Goal: Task Accomplishment & Management: Use online tool/utility

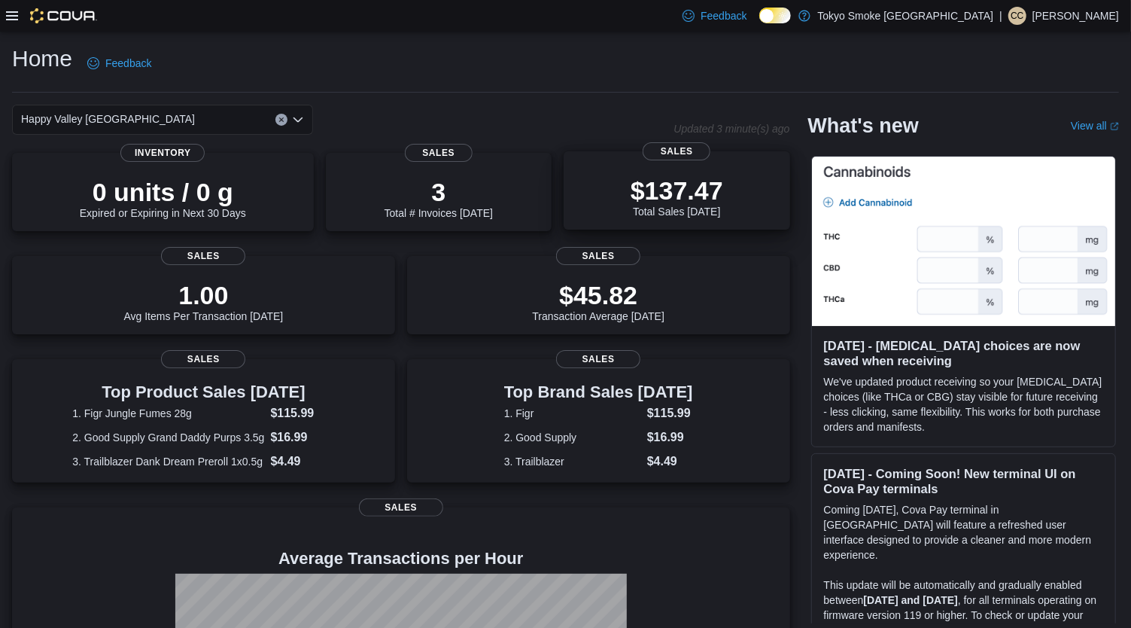
click at [698, 184] on p "$137.47" at bounding box center [677, 190] width 93 height 30
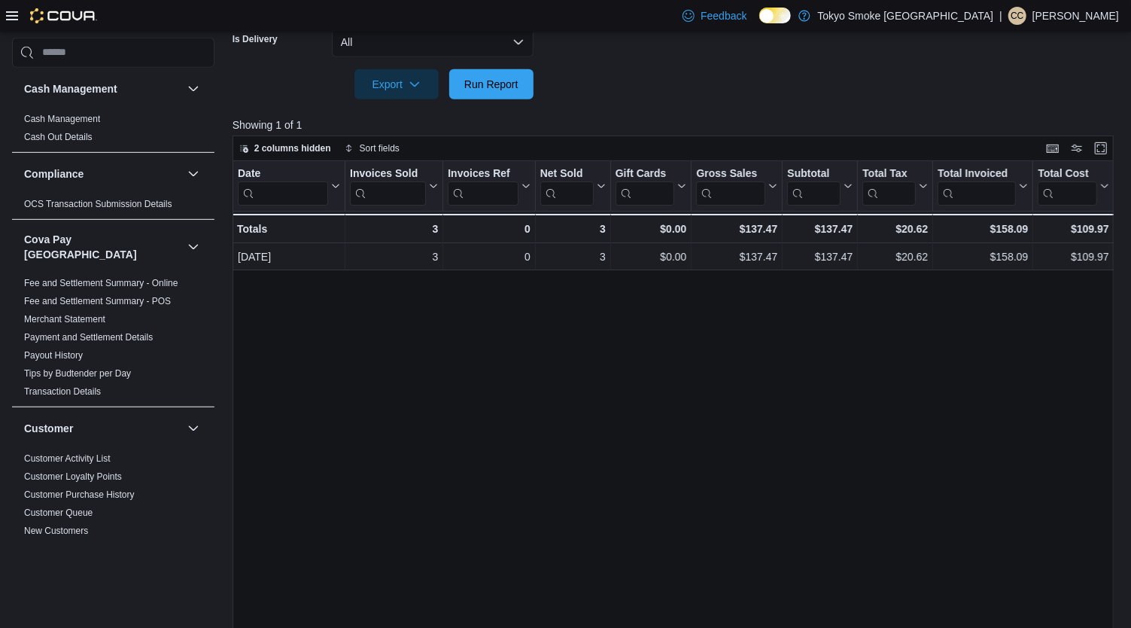
scroll to position [419, 0]
click at [496, 88] on span "Run Report" at bounding box center [491, 82] width 54 height 15
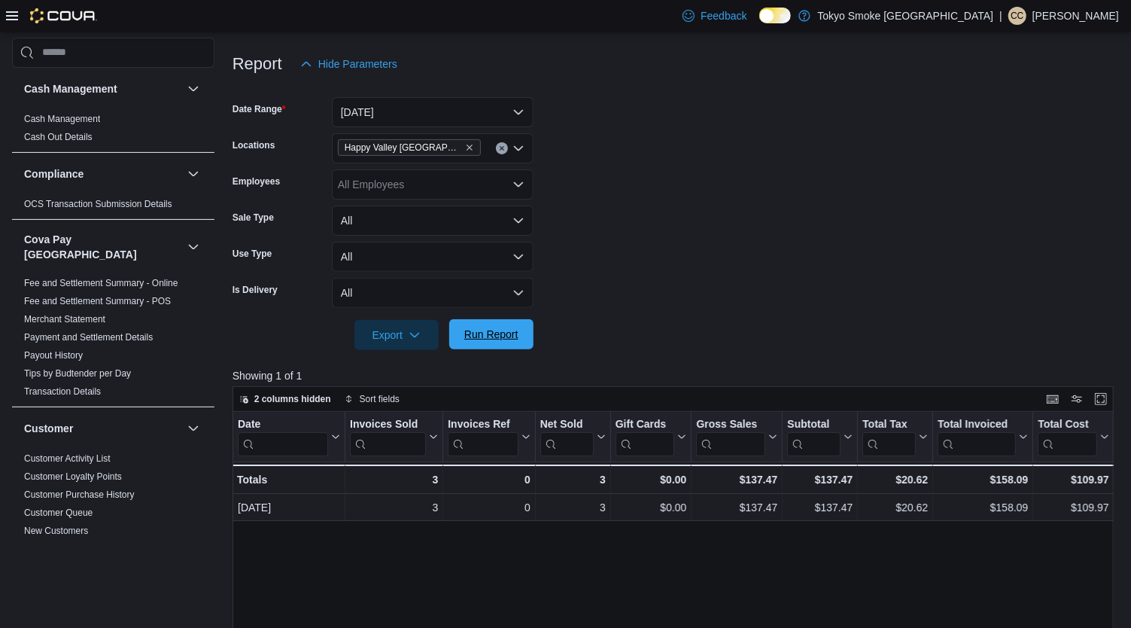
scroll to position [0, 0]
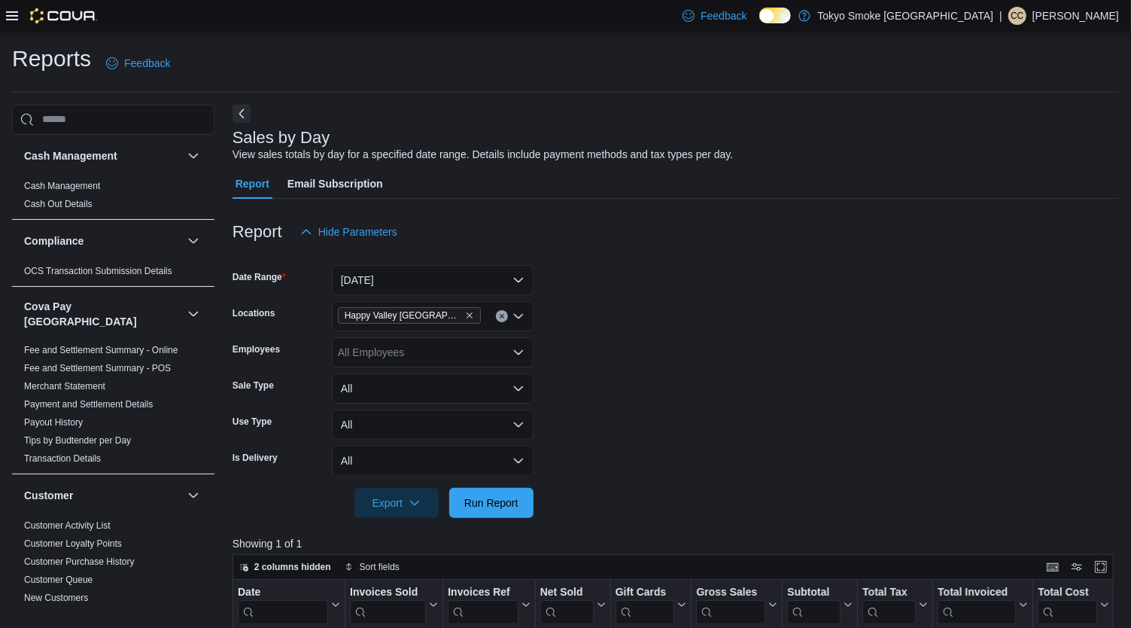
click at [8, 16] on icon at bounding box center [12, 15] width 12 height 9
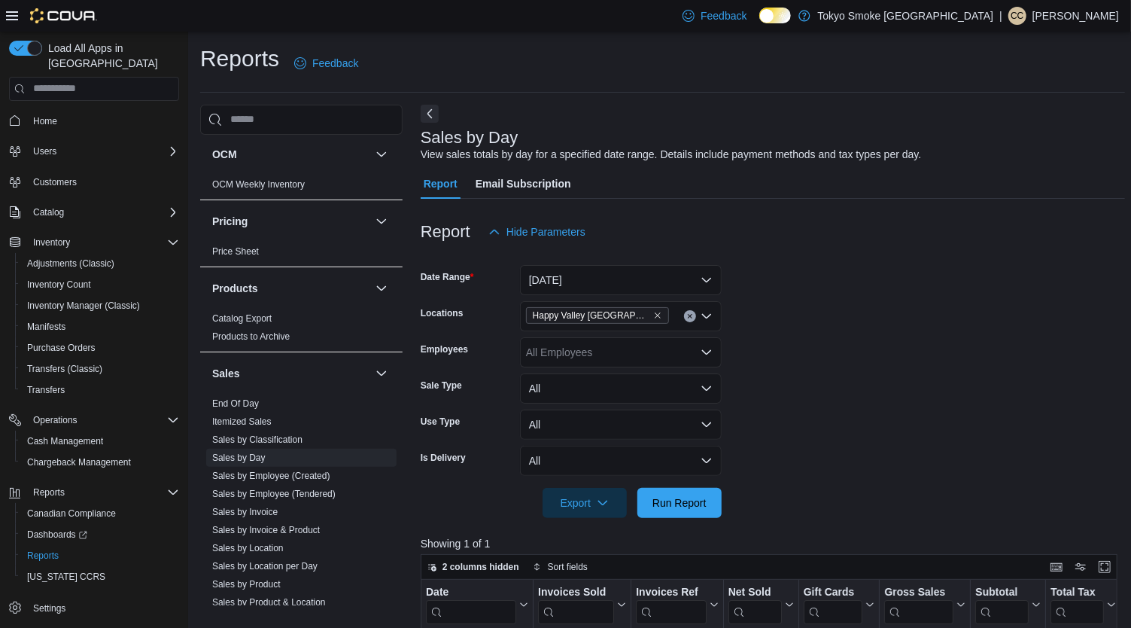
scroll to position [1028, 0]
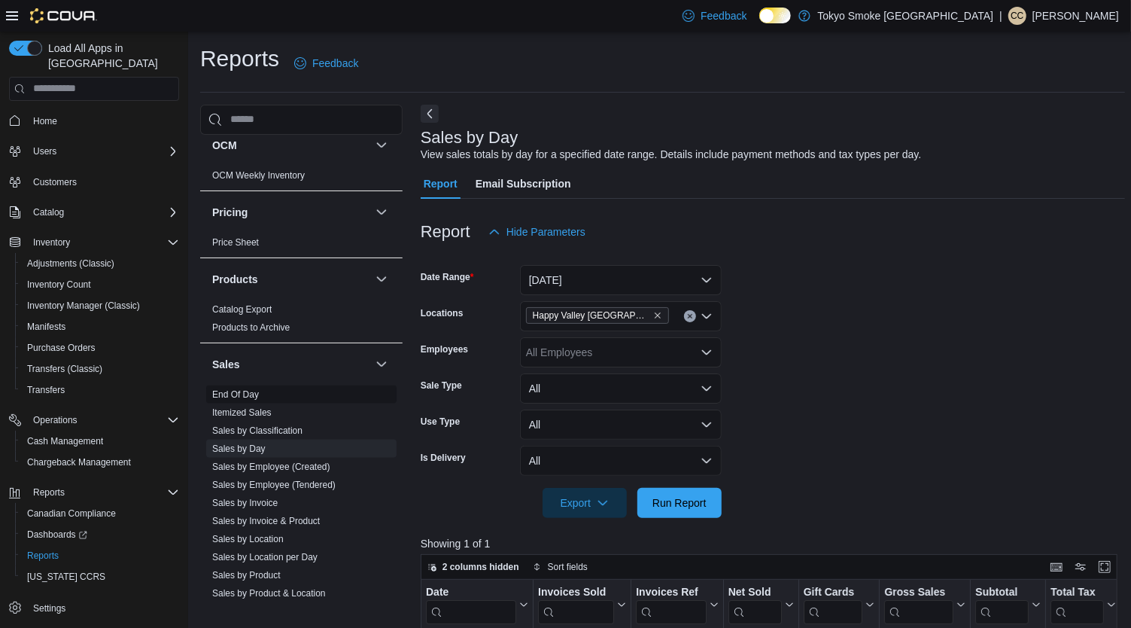
click at [247, 389] on link "End Of Day" at bounding box center [235, 394] width 47 height 11
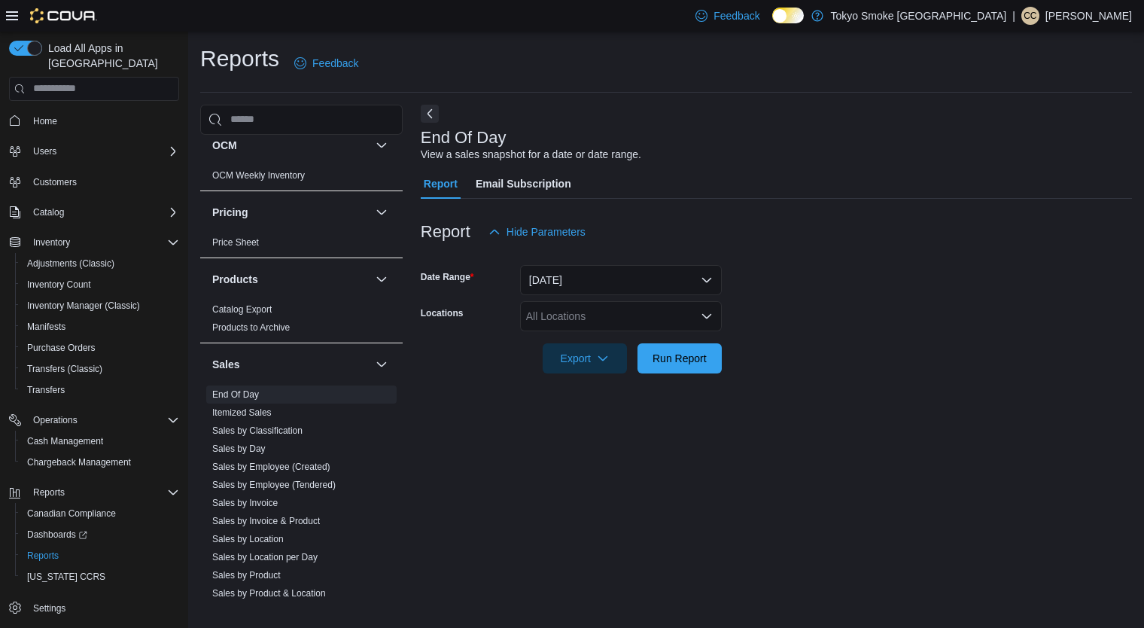
click at [609, 321] on div "All Locations" at bounding box center [621, 316] width 202 height 30
type input "**"
click at [595, 346] on span "Happy Valley [GEOGRAPHIC_DATA]" at bounding box center [647, 341] width 174 height 15
click at [622, 553] on div "End Of Day View a sales snapshot for a date or date range. Report Email Subscri…" at bounding box center [776, 355] width 711 height 501
click at [695, 372] on span "Run Report" at bounding box center [679, 357] width 66 height 30
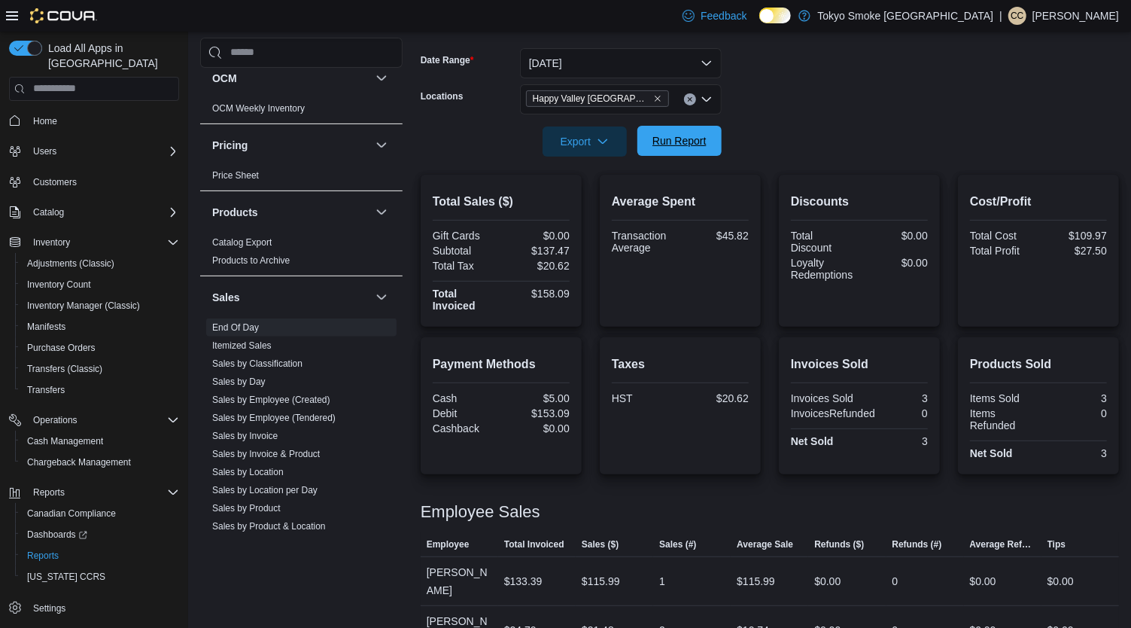
scroll to position [236, 0]
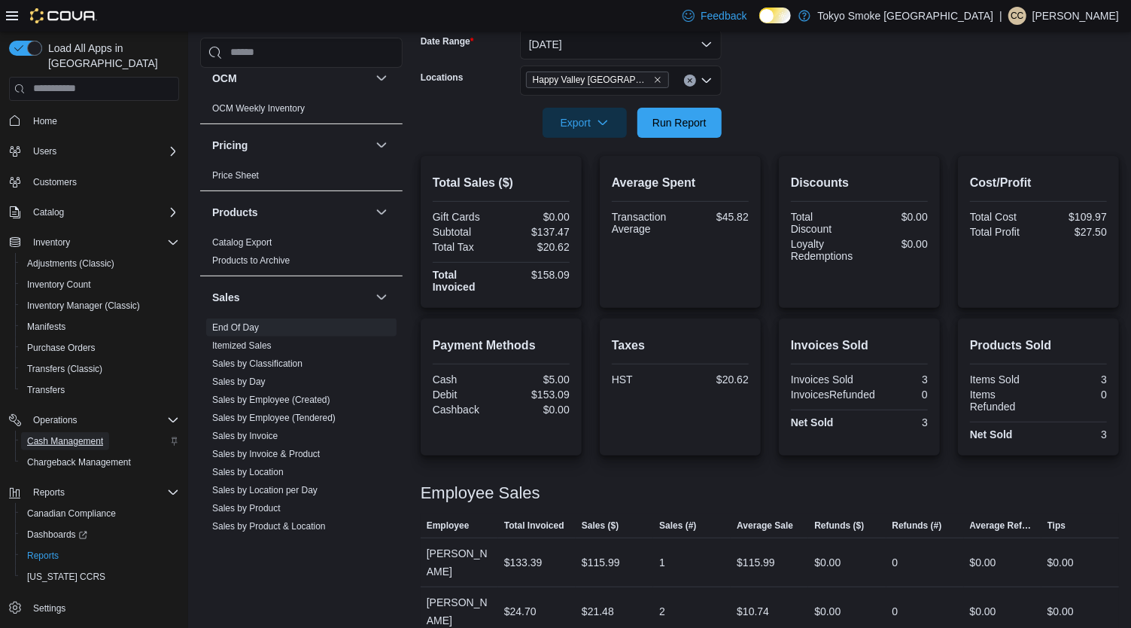
click at [63, 435] on span "Cash Management" at bounding box center [65, 441] width 76 height 12
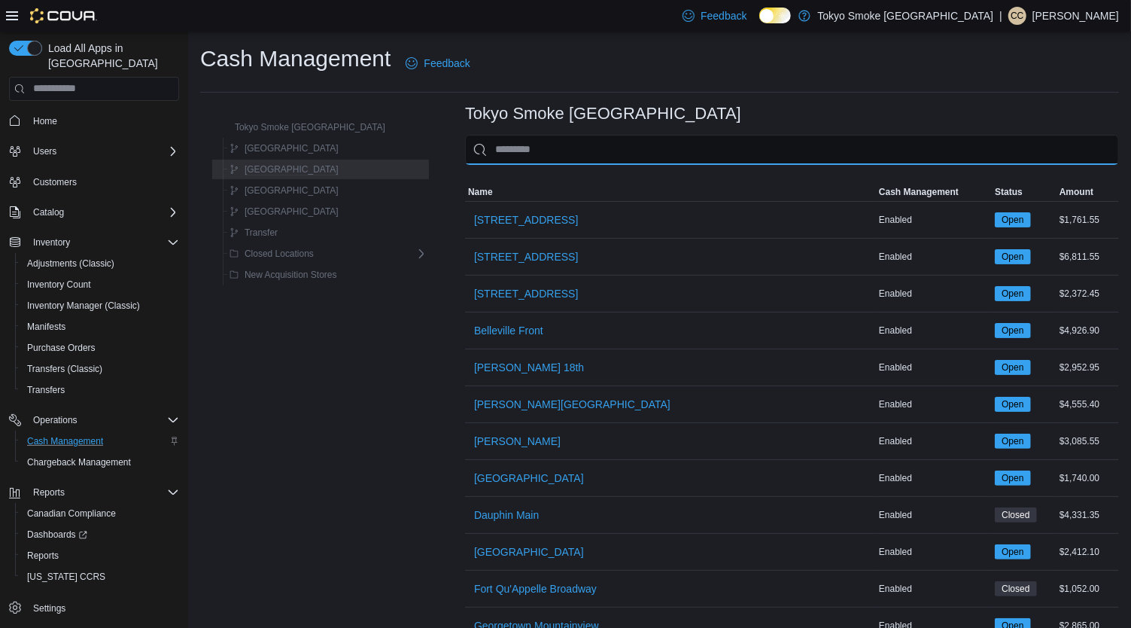
click at [546, 153] on input "This is a search bar. As you type, the results lower in the page will automatic…" at bounding box center [792, 150] width 654 height 30
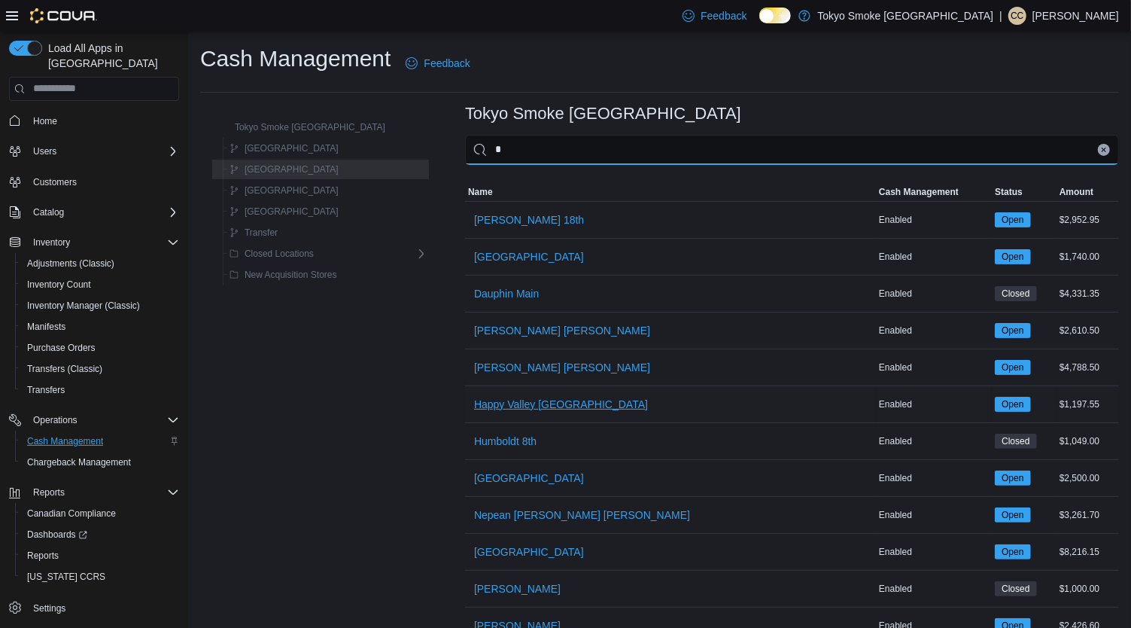
type input "*"
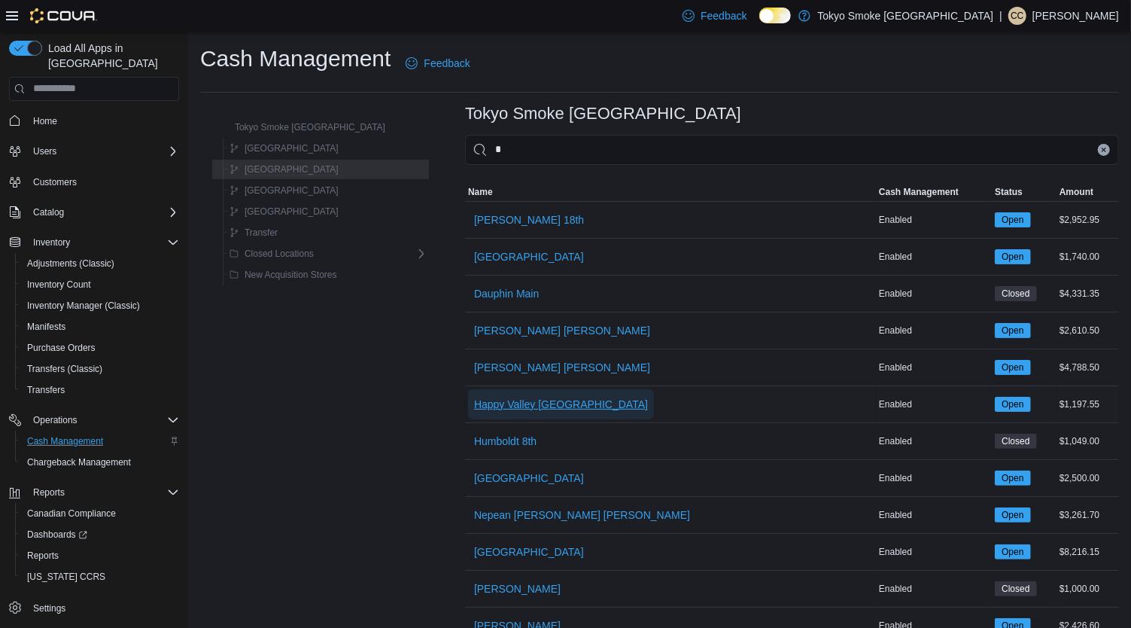
click at [509, 397] on span "Happy Valley [GEOGRAPHIC_DATA]" at bounding box center [561, 404] width 174 height 15
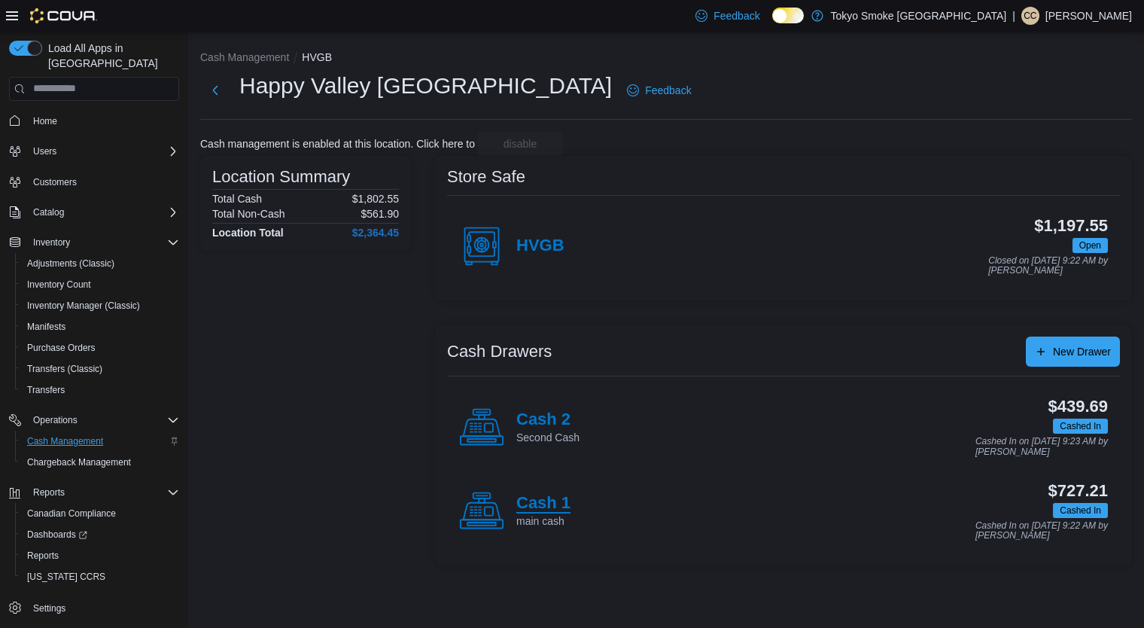
click at [540, 501] on h4 "Cash 1" at bounding box center [543, 504] width 54 height 20
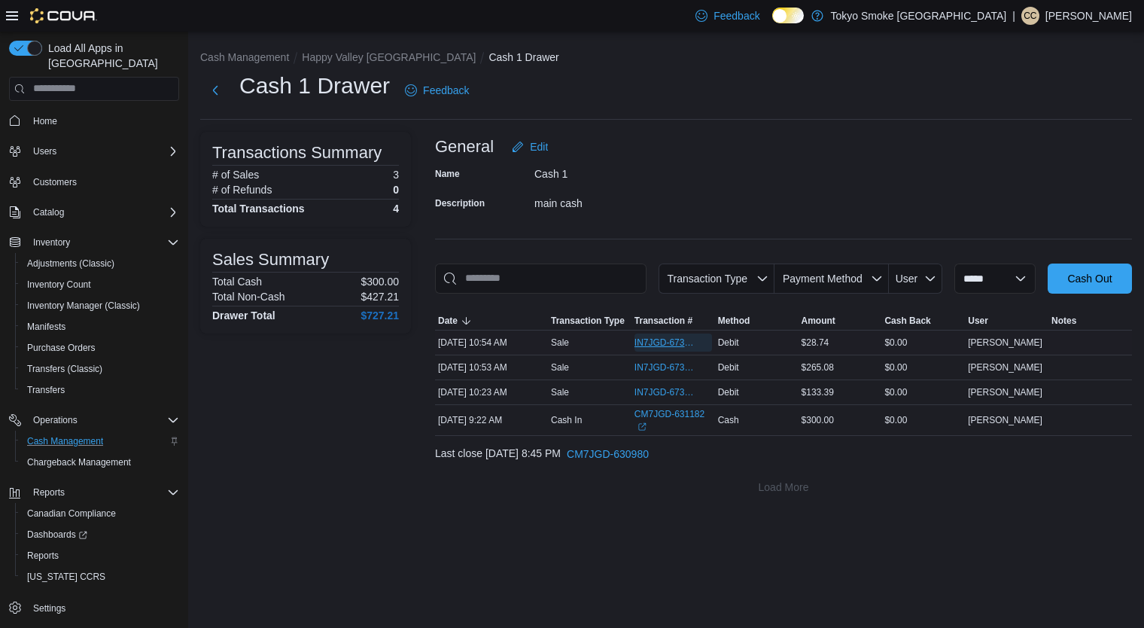
click at [669, 346] on span "IN7JGD-6739807" at bounding box center [665, 342] width 62 height 12
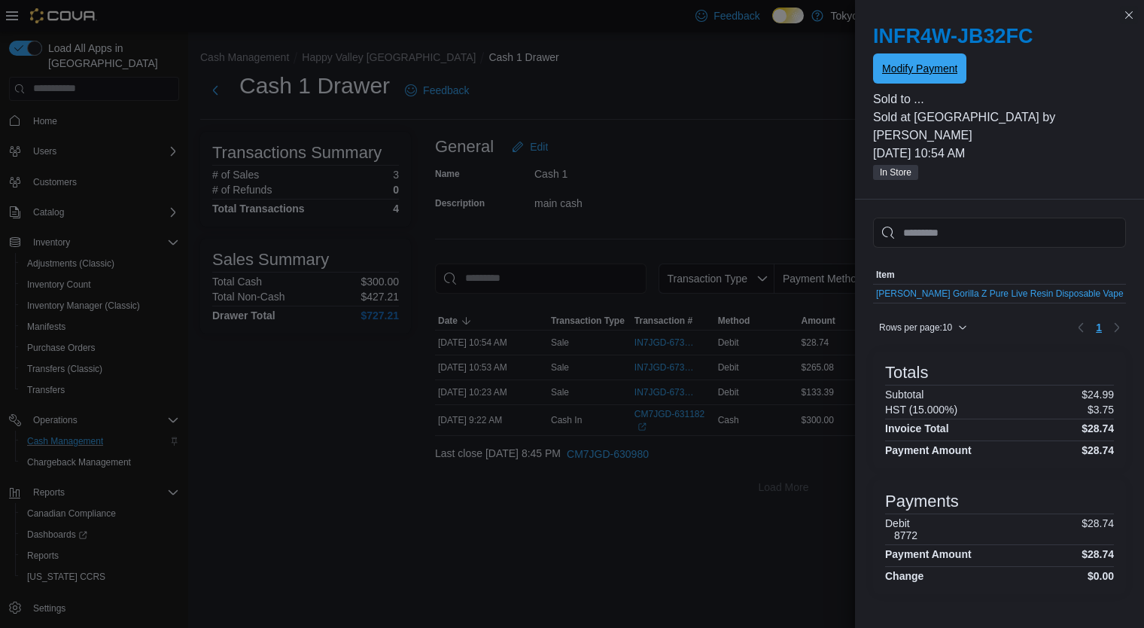
click at [926, 68] on span "Modify Payment" at bounding box center [919, 68] width 75 height 15
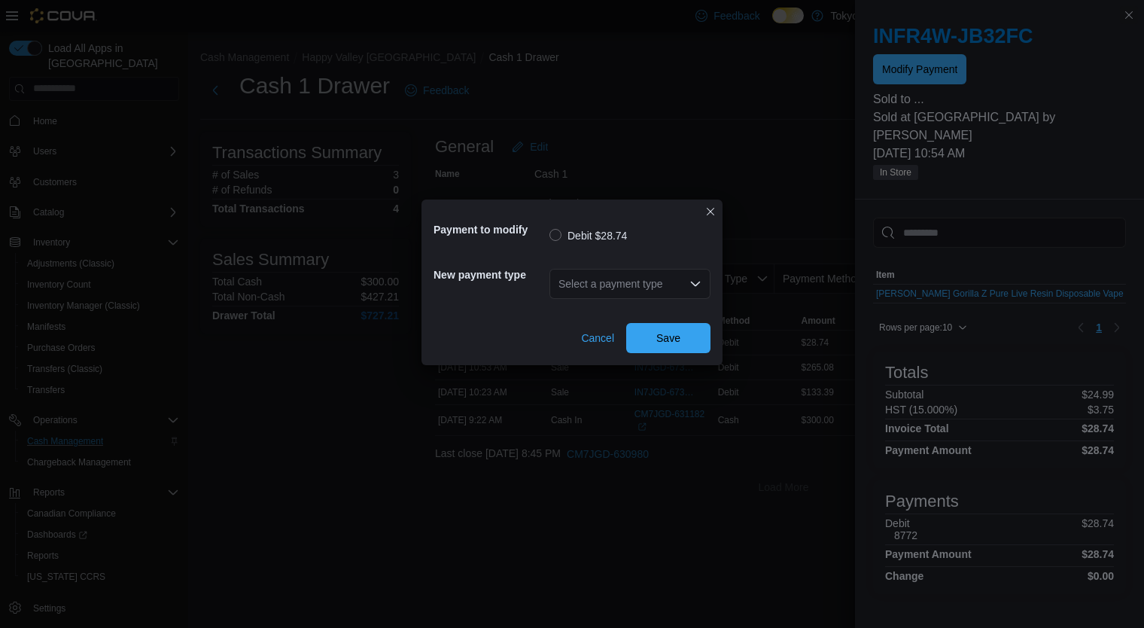
click at [608, 286] on div "Select a payment type" at bounding box center [629, 284] width 161 height 30
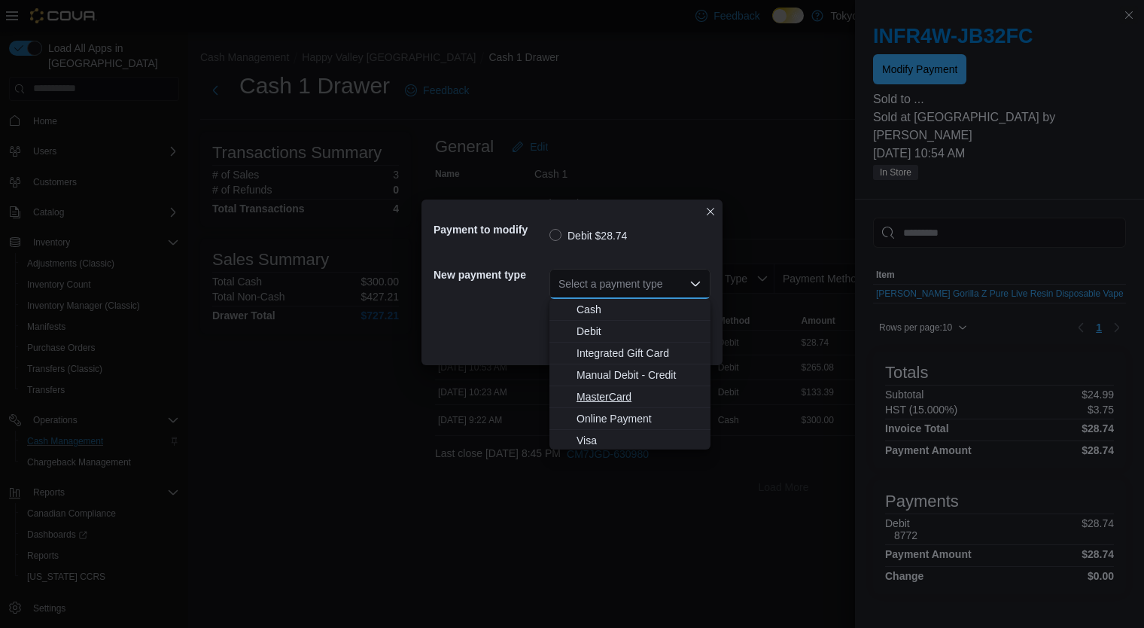
click at [622, 396] on span "MasterCard" at bounding box center [638, 396] width 125 height 15
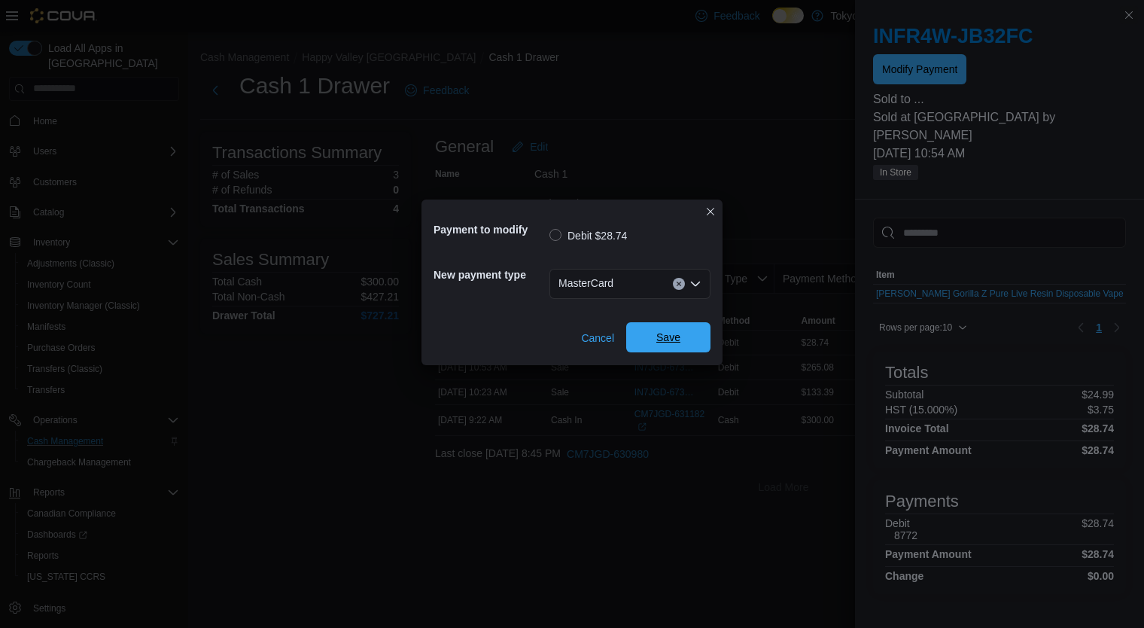
click at [683, 329] on span "Save" at bounding box center [668, 337] width 66 height 30
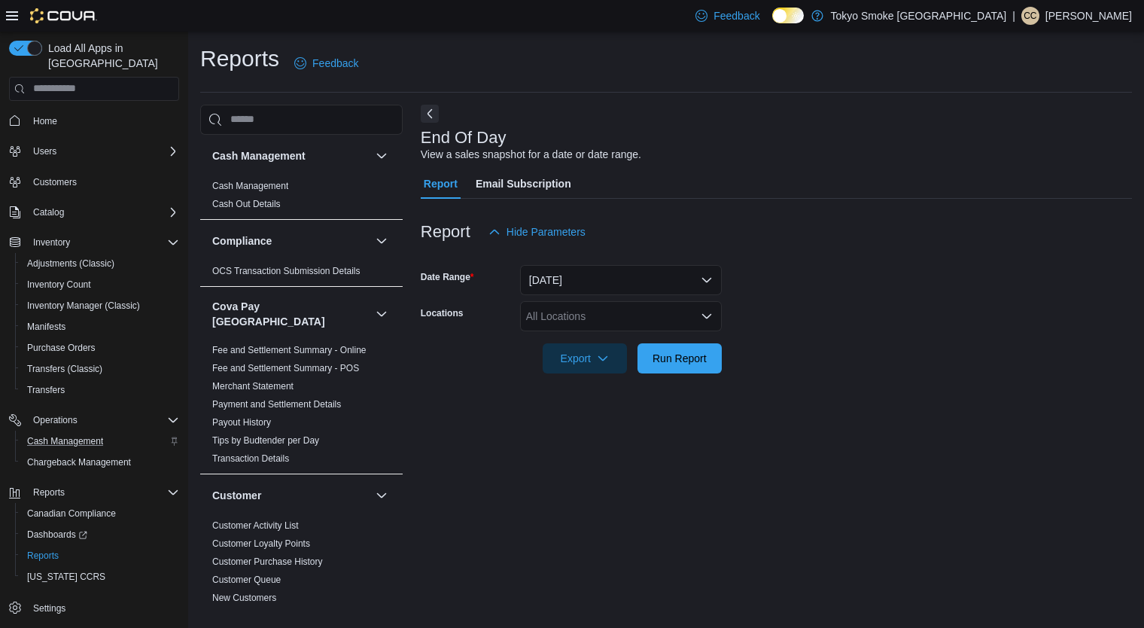
click at [668, 315] on div "All Locations" at bounding box center [621, 316] width 202 height 30
type input "**"
click at [606, 343] on span "Happy Valley [GEOGRAPHIC_DATA]" at bounding box center [647, 341] width 174 height 15
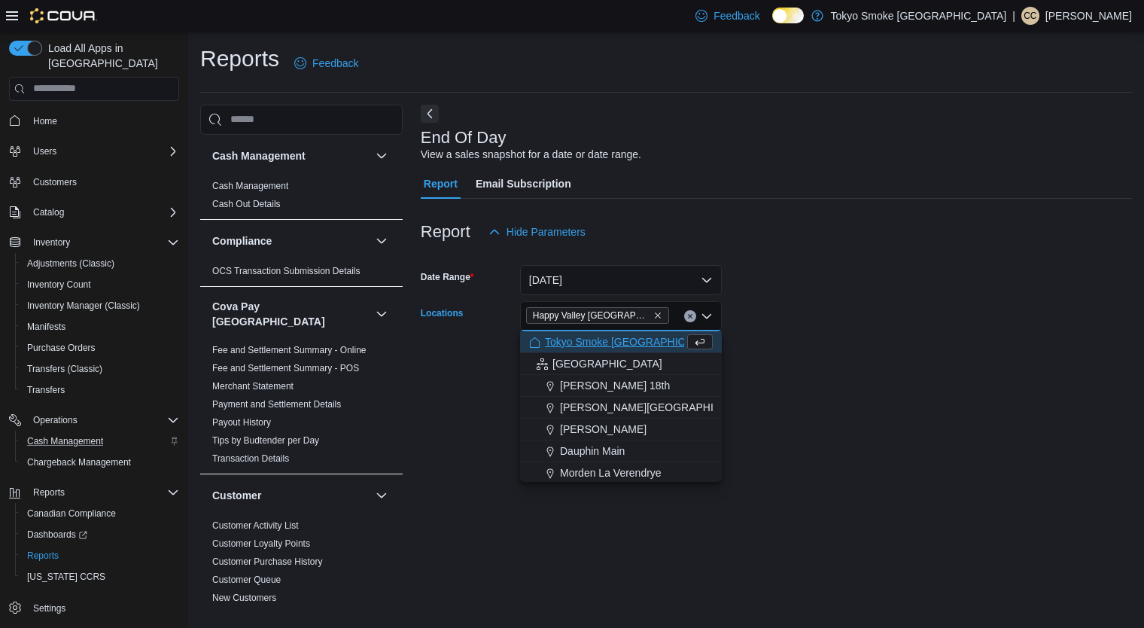
click at [456, 453] on div "End Of Day View a sales snapshot for a date or date range. Report Email Subscri…" at bounding box center [776, 355] width 711 height 501
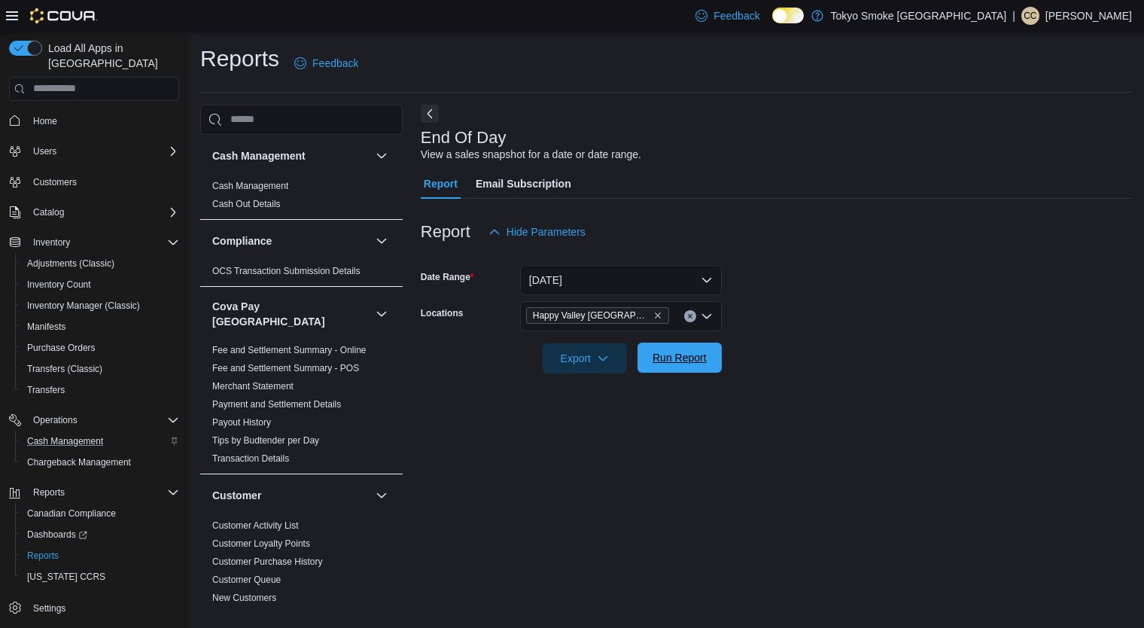
click at [675, 358] on span "Run Report" at bounding box center [679, 357] width 54 height 15
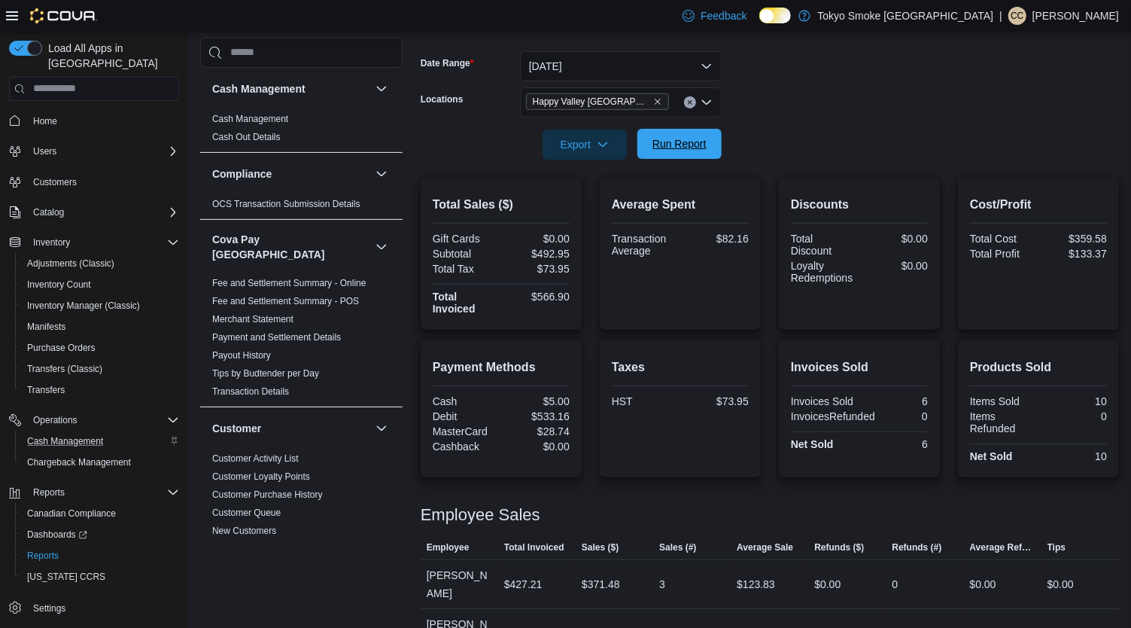
scroll to position [236, 0]
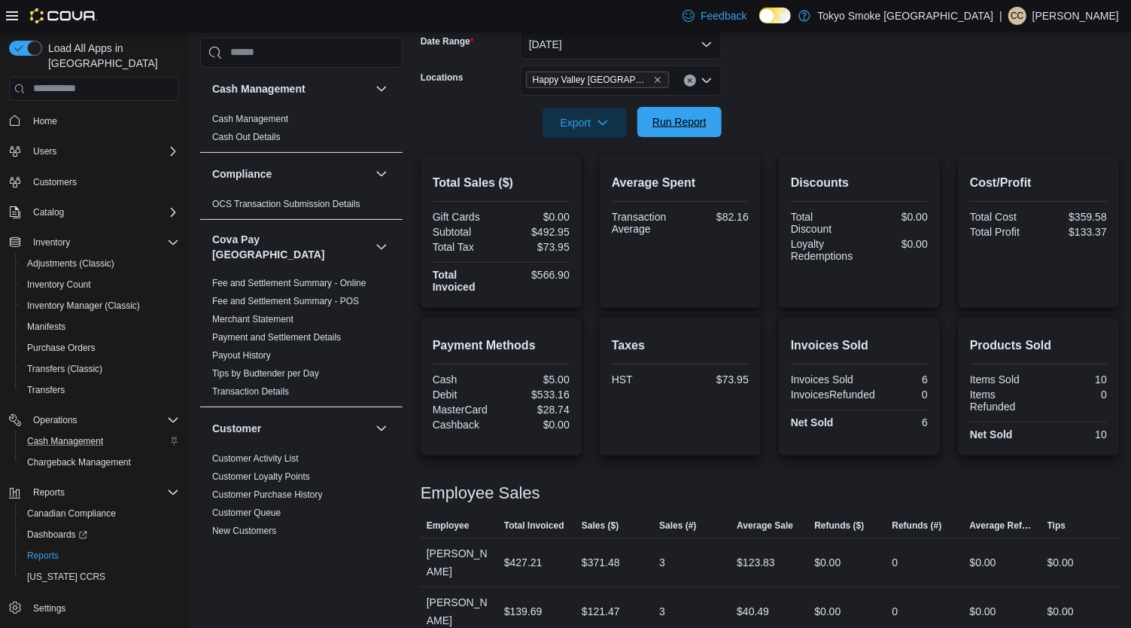
click at [693, 120] on span "Run Report" at bounding box center [679, 121] width 54 height 15
click at [685, 124] on span "Run Report" at bounding box center [679, 121] width 54 height 15
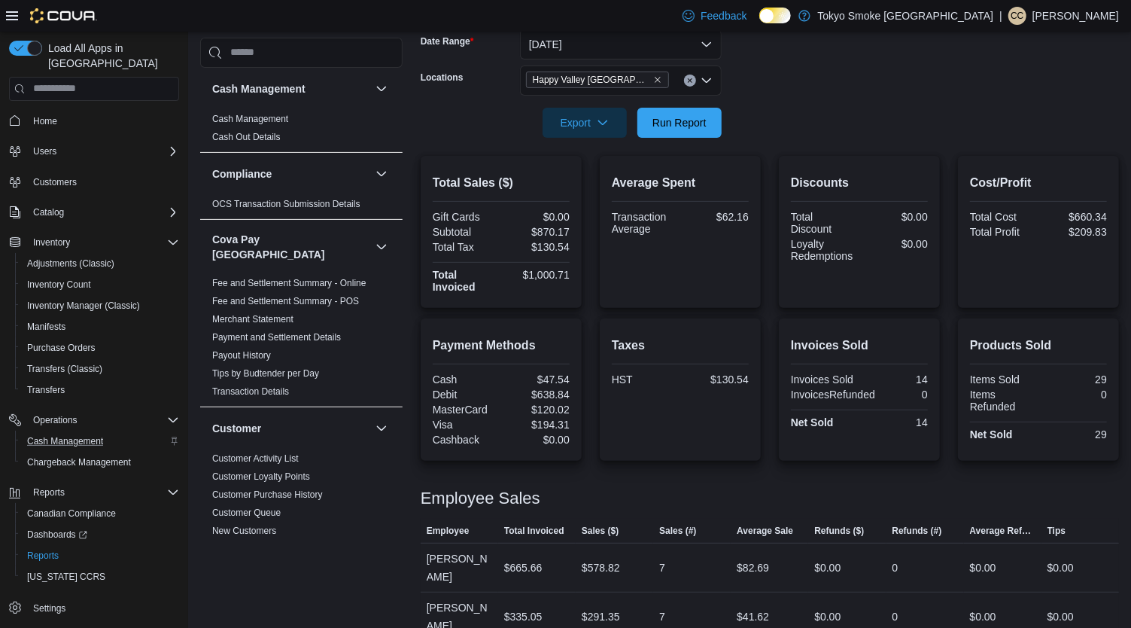
click at [530, 316] on div "Total Sales ($) Gift Cards $0.00 Subtotal $870.17 Total Tax $130.54 Total Invoi…" at bounding box center [770, 398] width 698 height 485
click at [692, 121] on span "Run Report" at bounding box center [679, 121] width 54 height 15
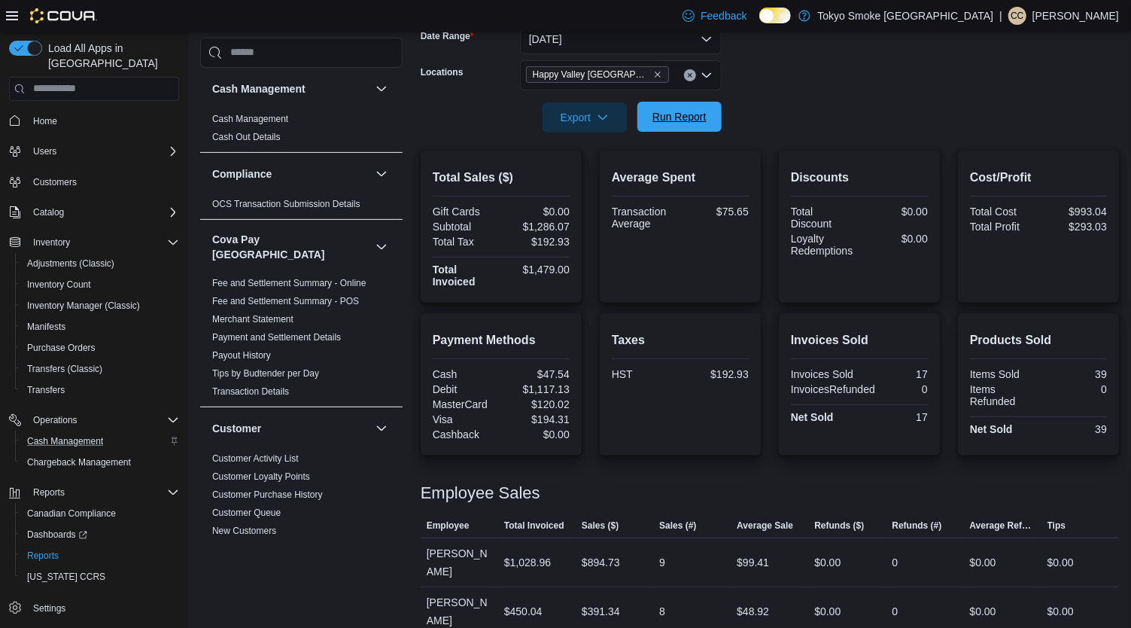
click at [701, 121] on span "Run Report" at bounding box center [679, 116] width 54 height 15
click at [679, 111] on span "Run Report" at bounding box center [679, 116] width 54 height 15
click at [68, 432] on span "Cash Management" at bounding box center [65, 441] width 76 height 18
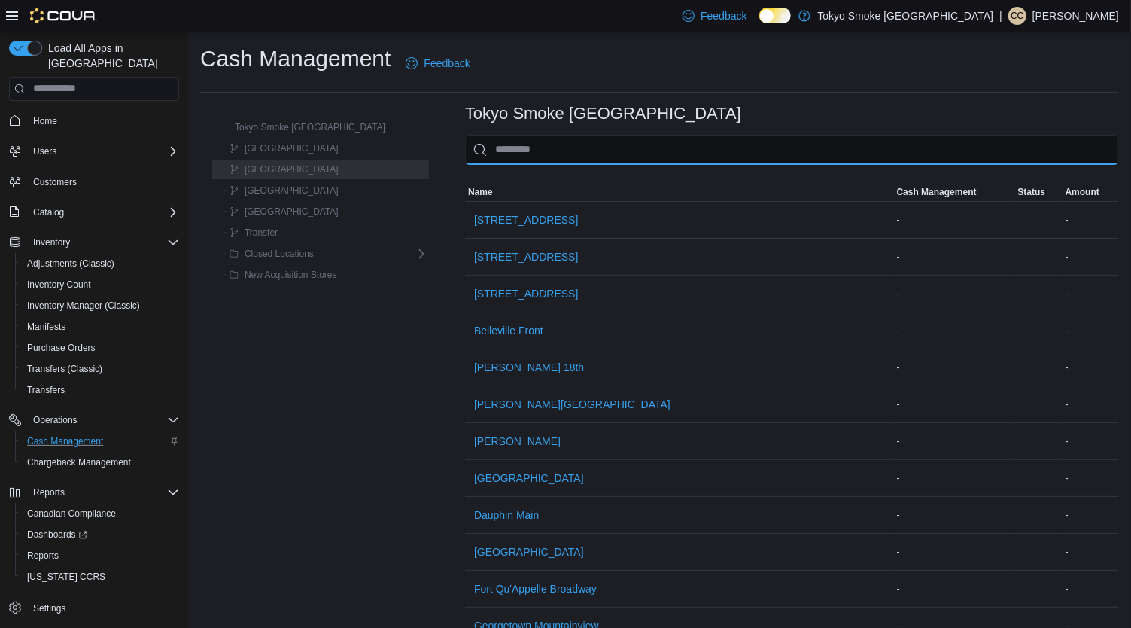
click at [512, 157] on input "This is a search bar. As you type, the results lower in the page will automatic…" at bounding box center [792, 150] width 654 height 30
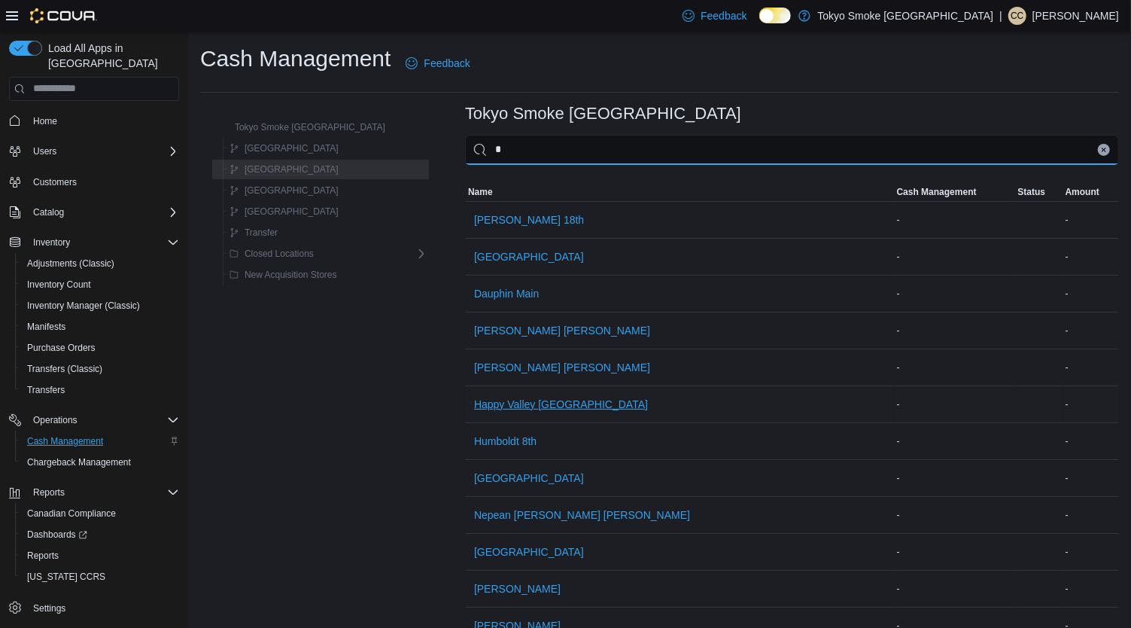
type input "*"
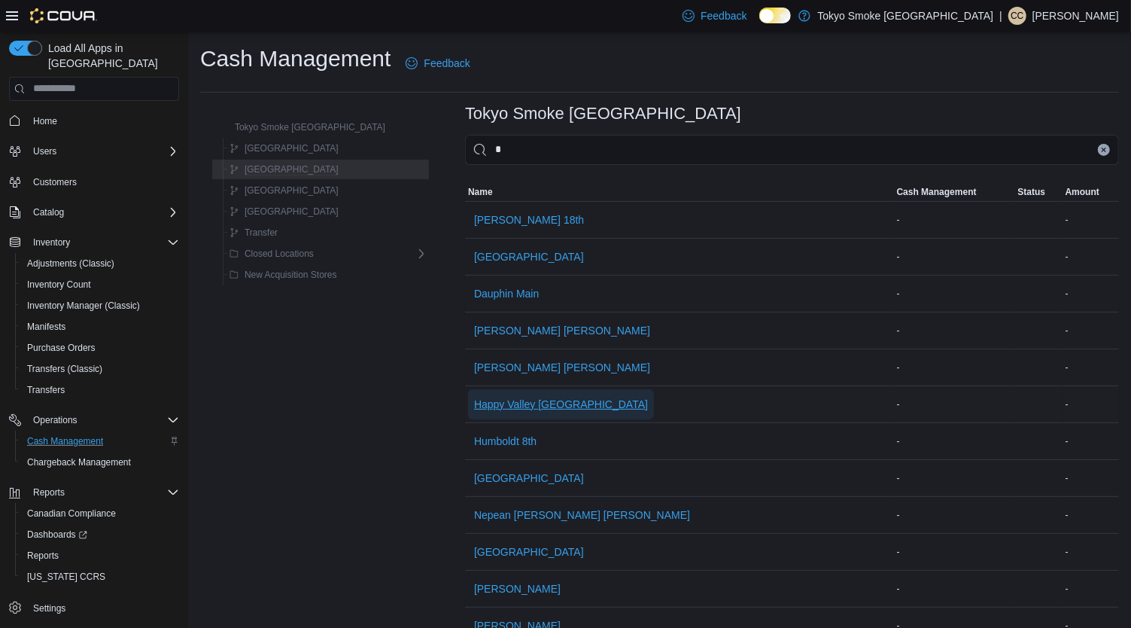
click at [512, 403] on span "Happy Valley [GEOGRAPHIC_DATA]" at bounding box center [561, 404] width 174 height 15
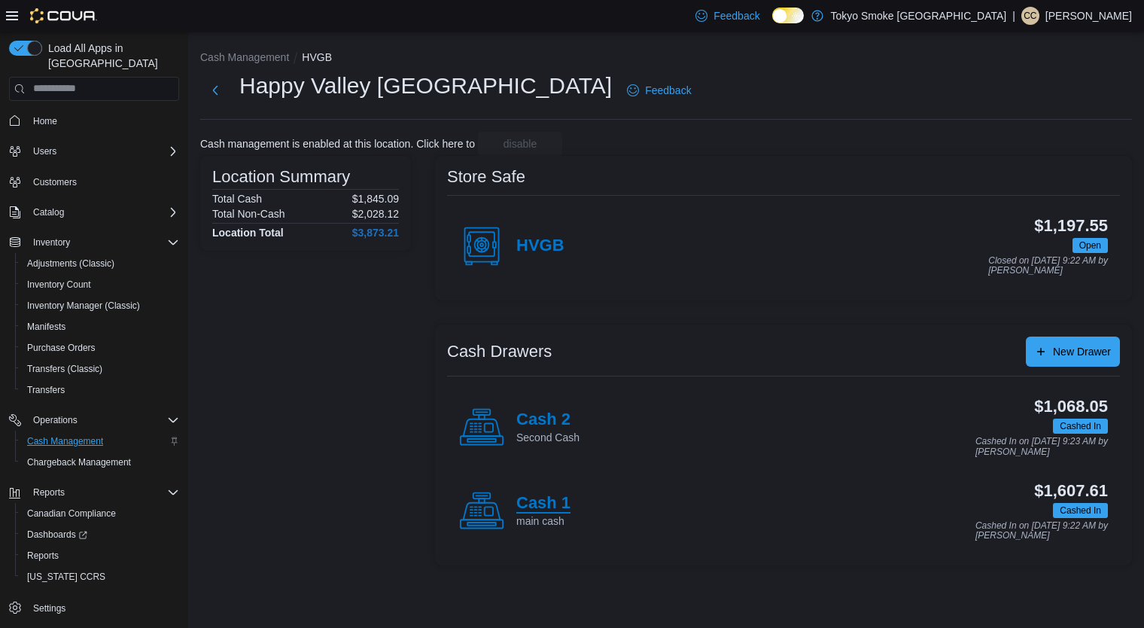
click at [548, 496] on h4 "Cash 1" at bounding box center [543, 504] width 54 height 20
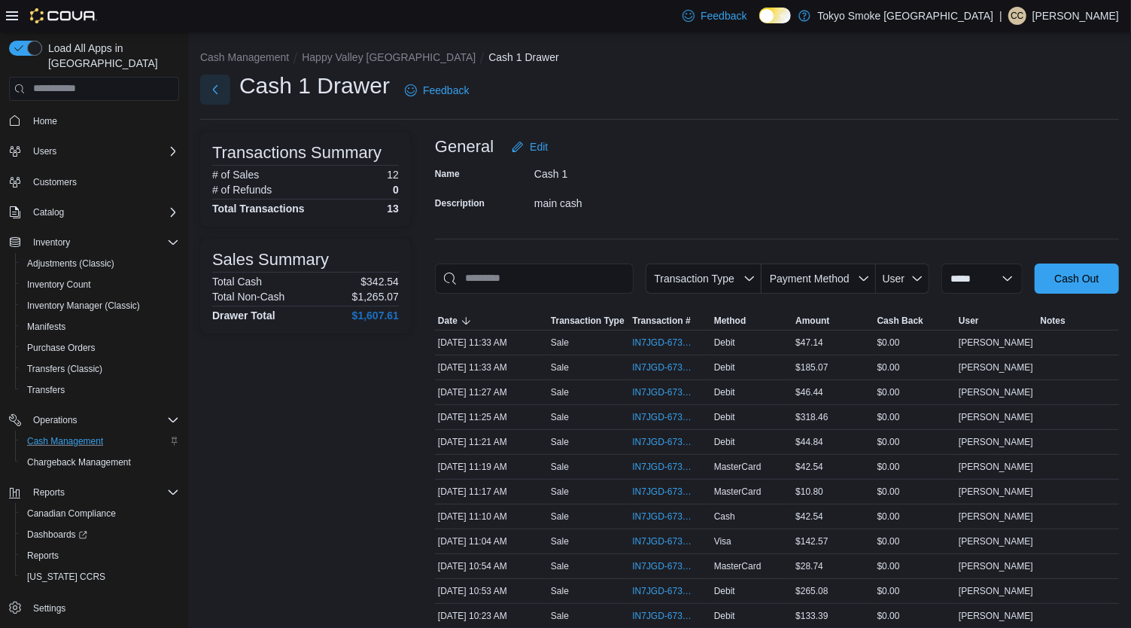
click at [216, 91] on button "Next" at bounding box center [215, 89] width 30 height 30
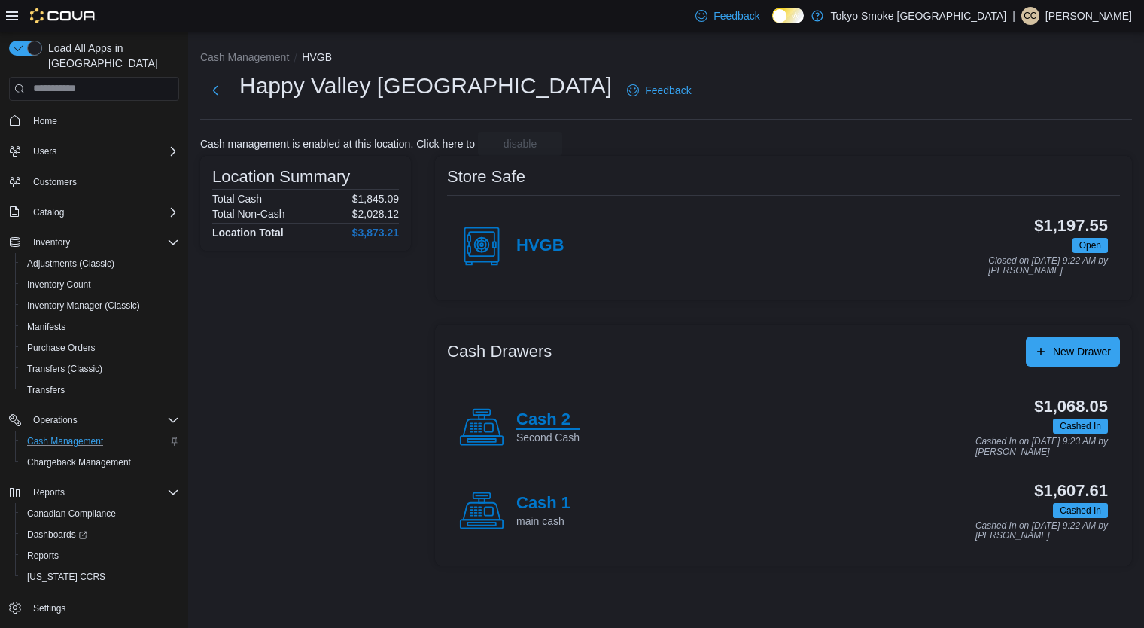
click at [543, 425] on h4 "Cash 2" at bounding box center [547, 420] width 63 height 20
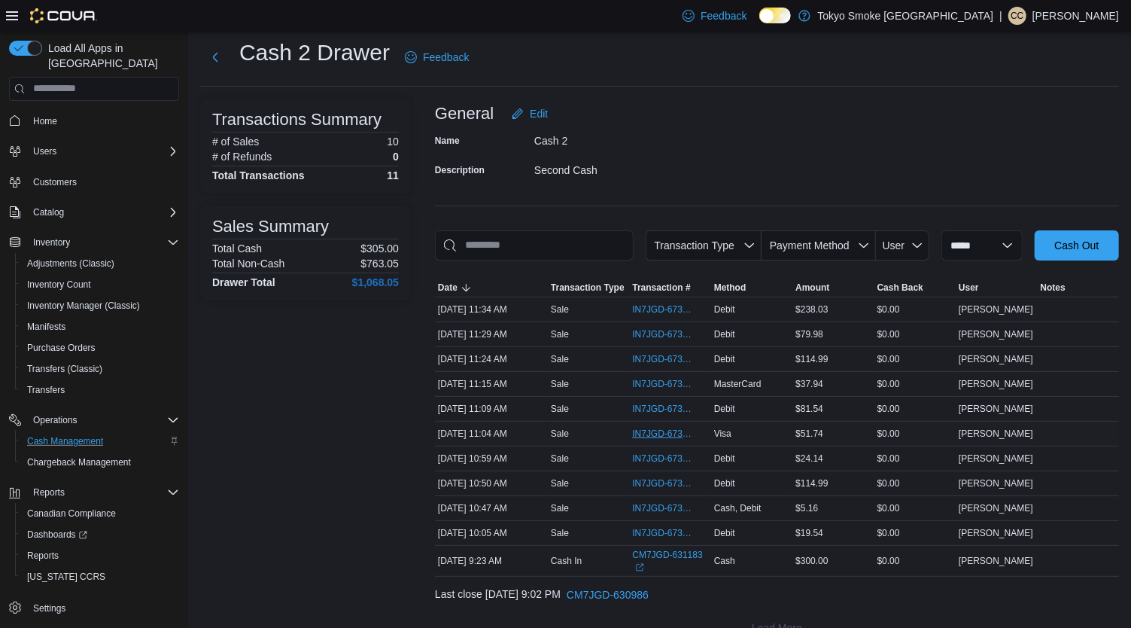
scroll to position [55, 0]
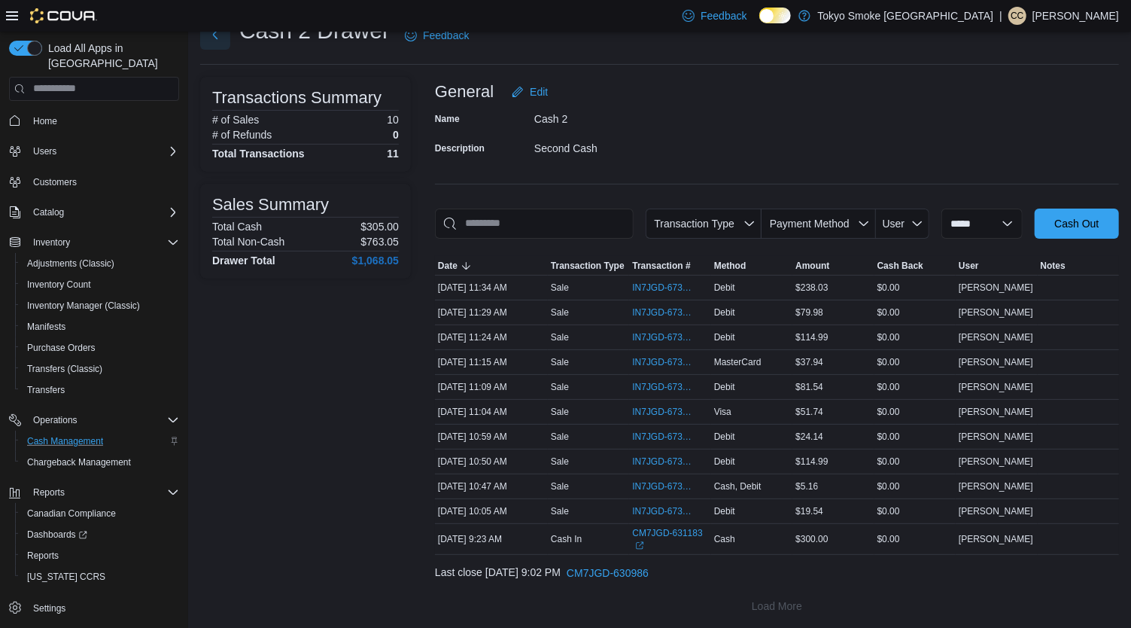
click at [214, 36] on button "Next" at bounding box center [215, 35] width 30 height 30
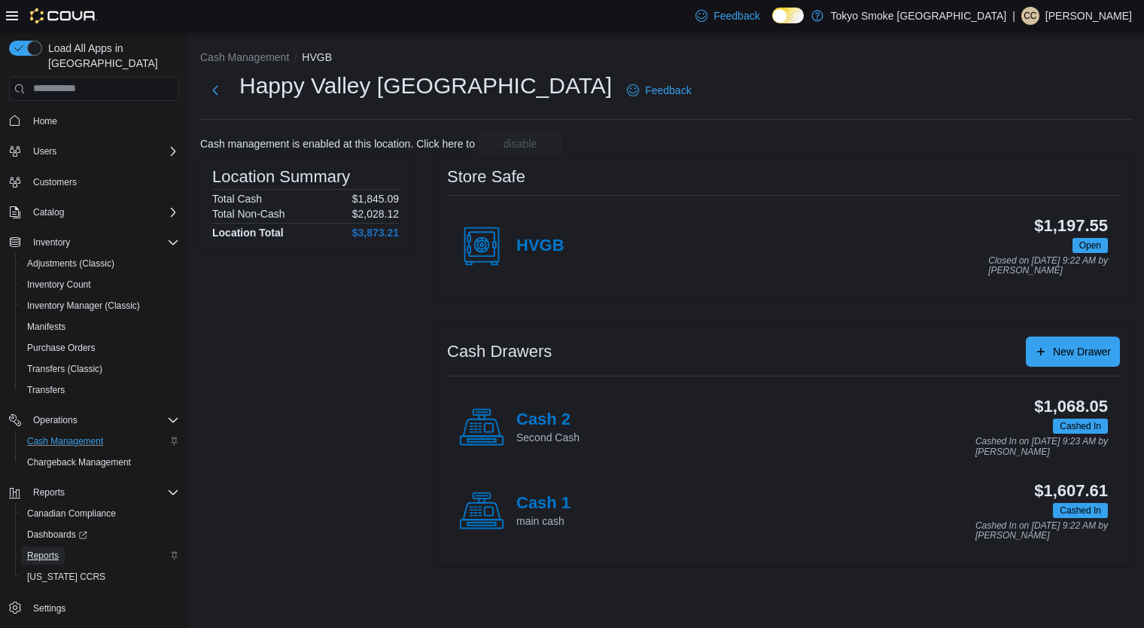
click at [49, 549] on span "Reports" at bounding box center [43, 555] width 32 height 12
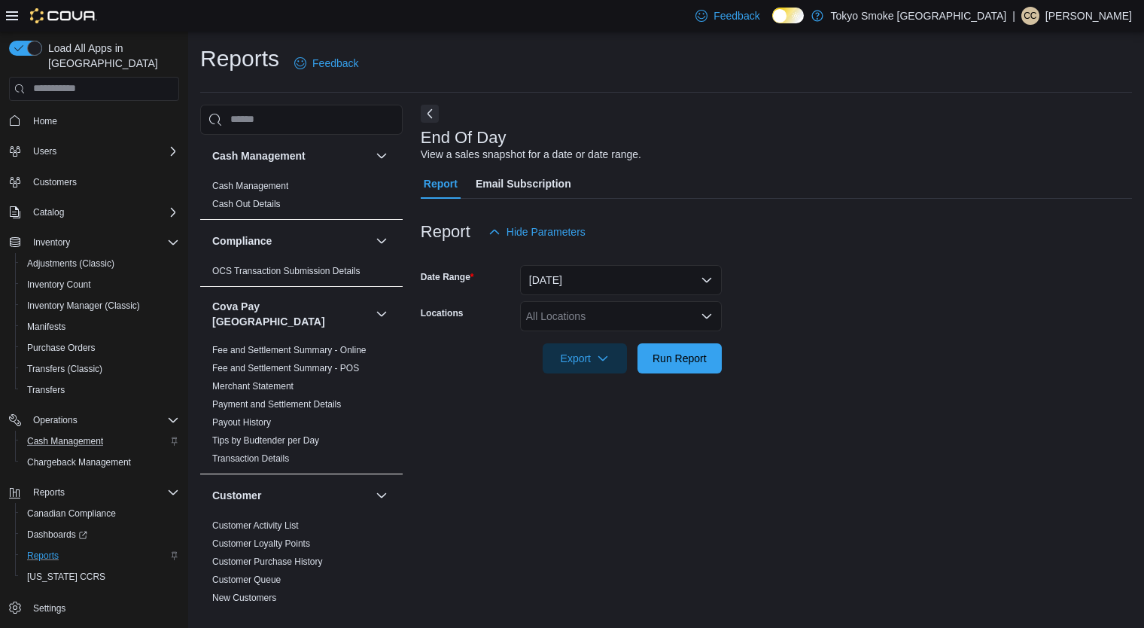
click at [706, 321] on icon "Open list of options" at bounding box center [707, 316] width 12 height 12
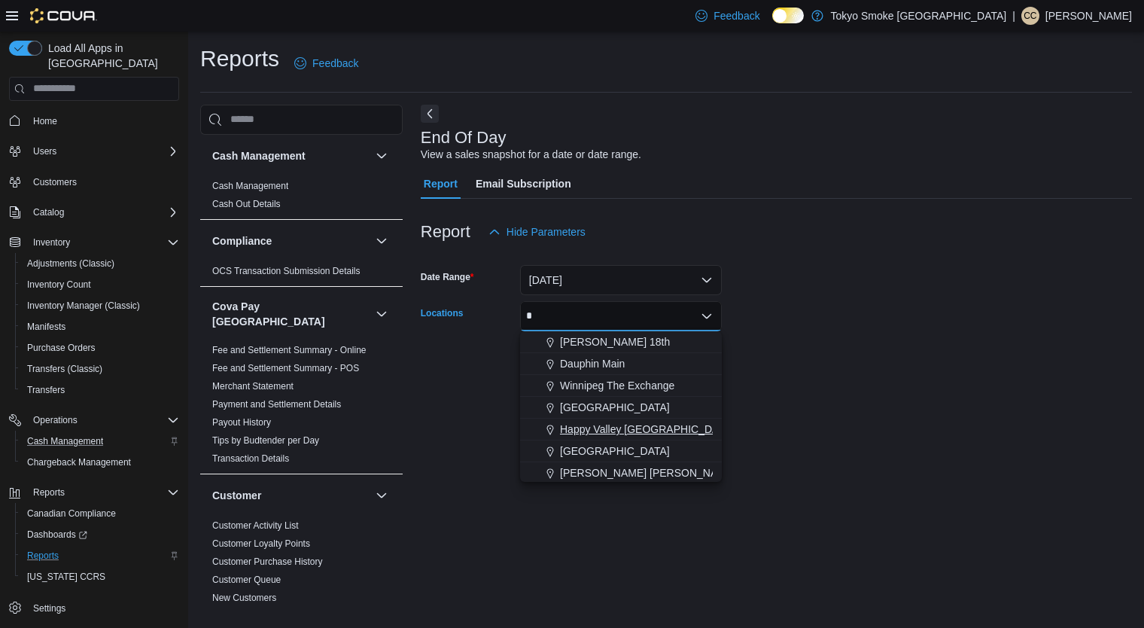
type input "*"
click at [610, 435] on span "Happy Valley [GEOGRAPHIC_DATA]" at bounding box center [647, 428] width 174 height 15
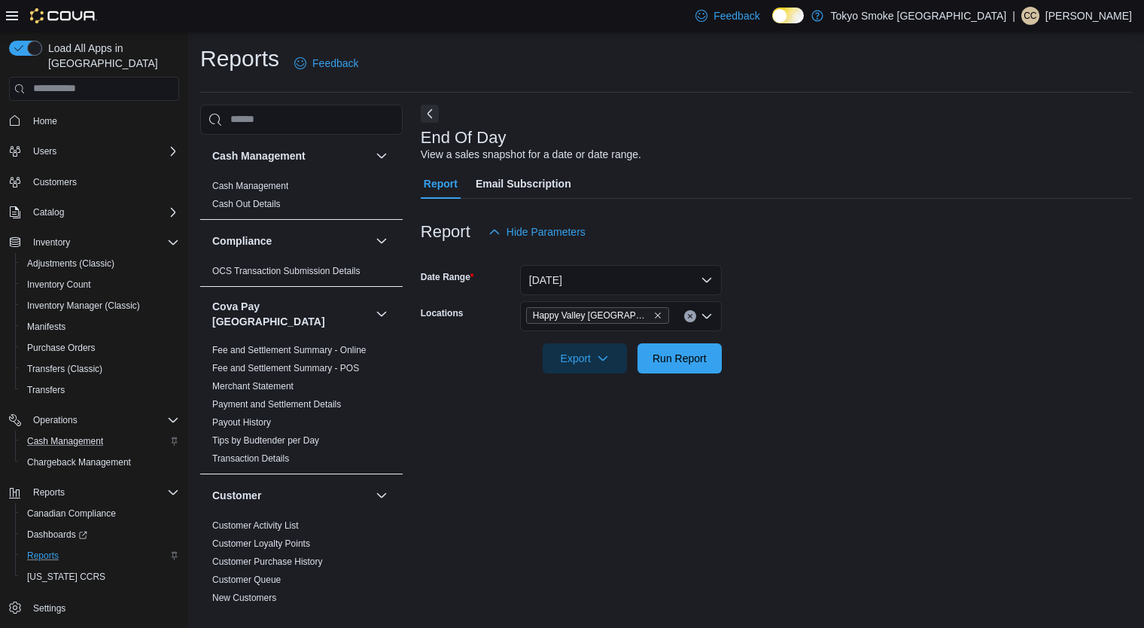
click at [888, 491] on div "End Of Day View a sales snapshot for a date or date range. Report Email Subscri…" at bounding box center [776, 355] width 711 height 501
click at [694, 369] on span "Run Report" at bounding box center [679, 357] width 66 height 30
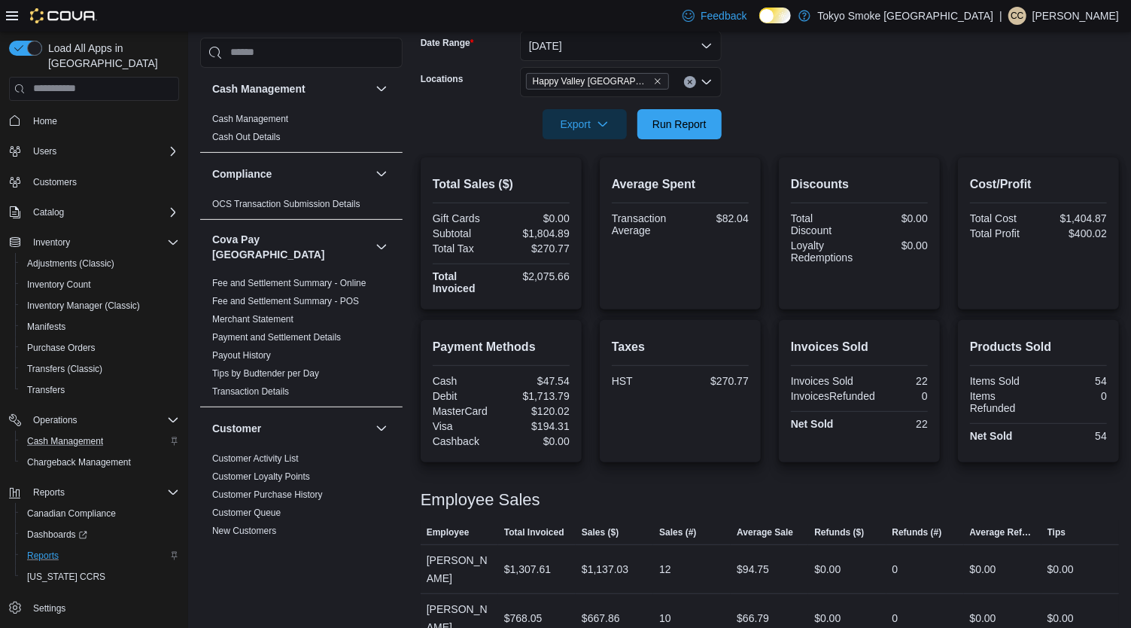
scroll to position [241, 0]
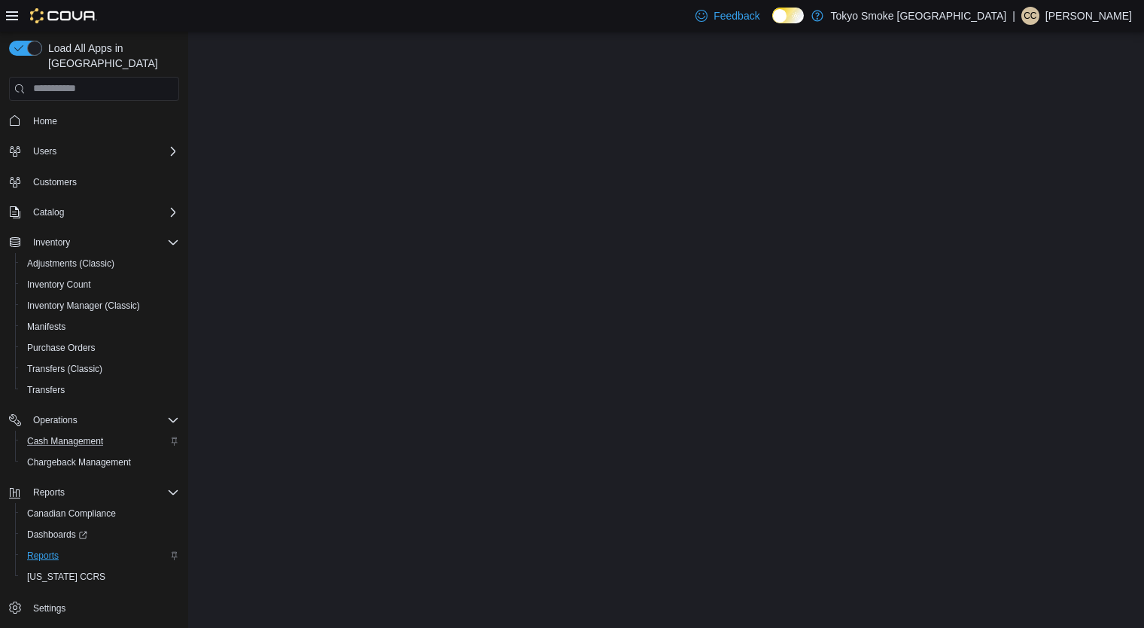
click at [39, 549] on span "Reports" at bounding box center [43, 555] width 32 height 12
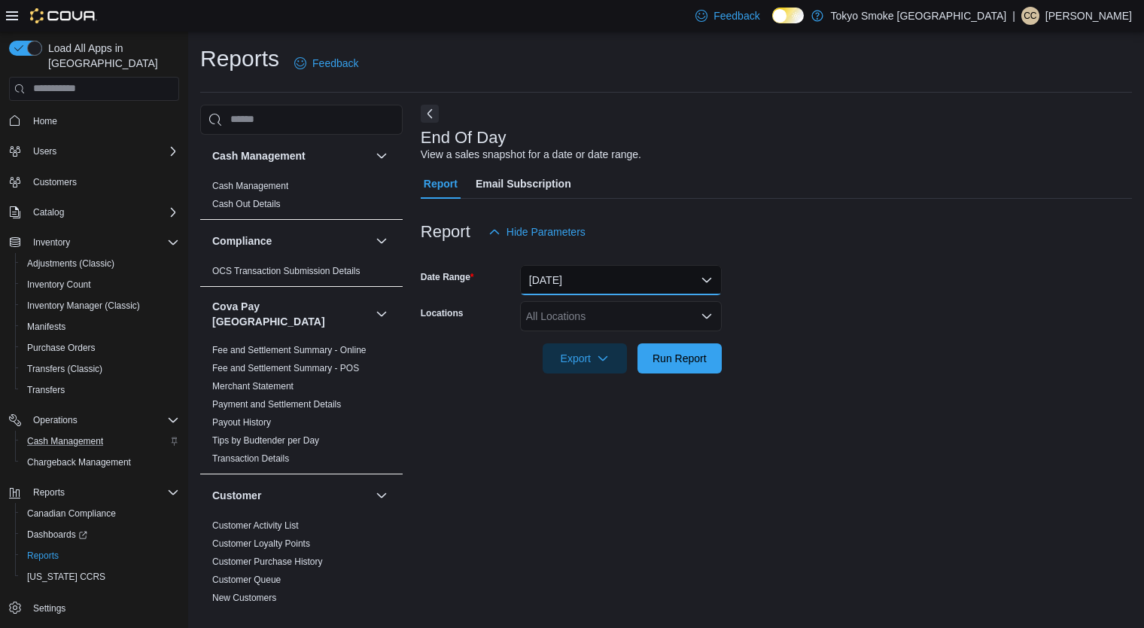
click at [640, 266] on button "[DATE]" at bounding box center [621, 280] width 202 height 30
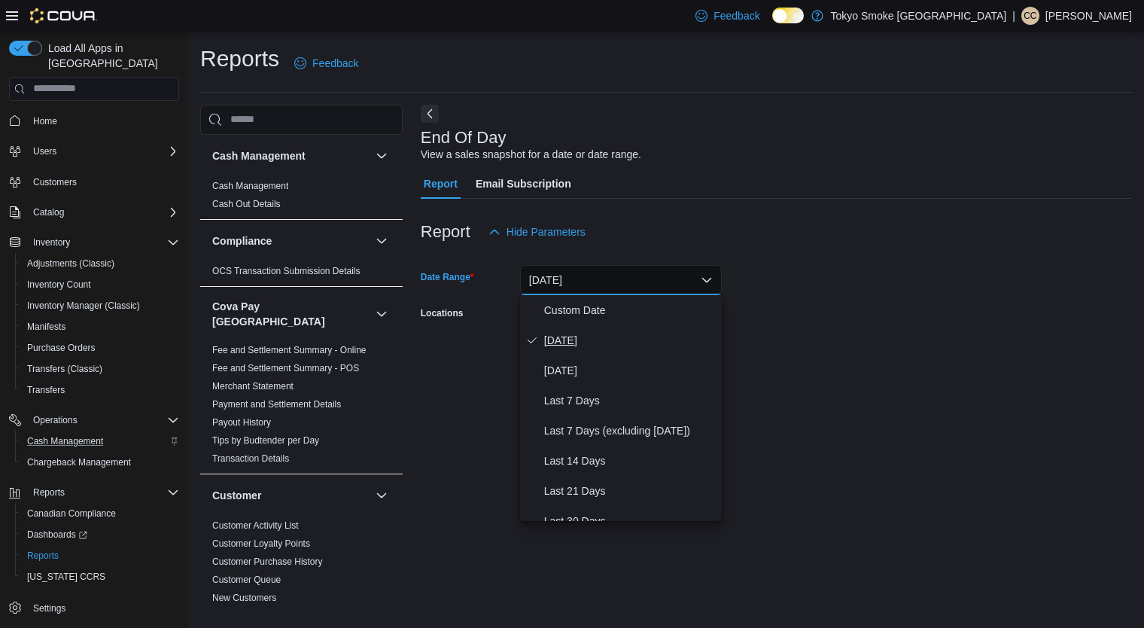
click at [597, 343] on span "[DATE]" at bounding box center [630, 340] width 172 height 18
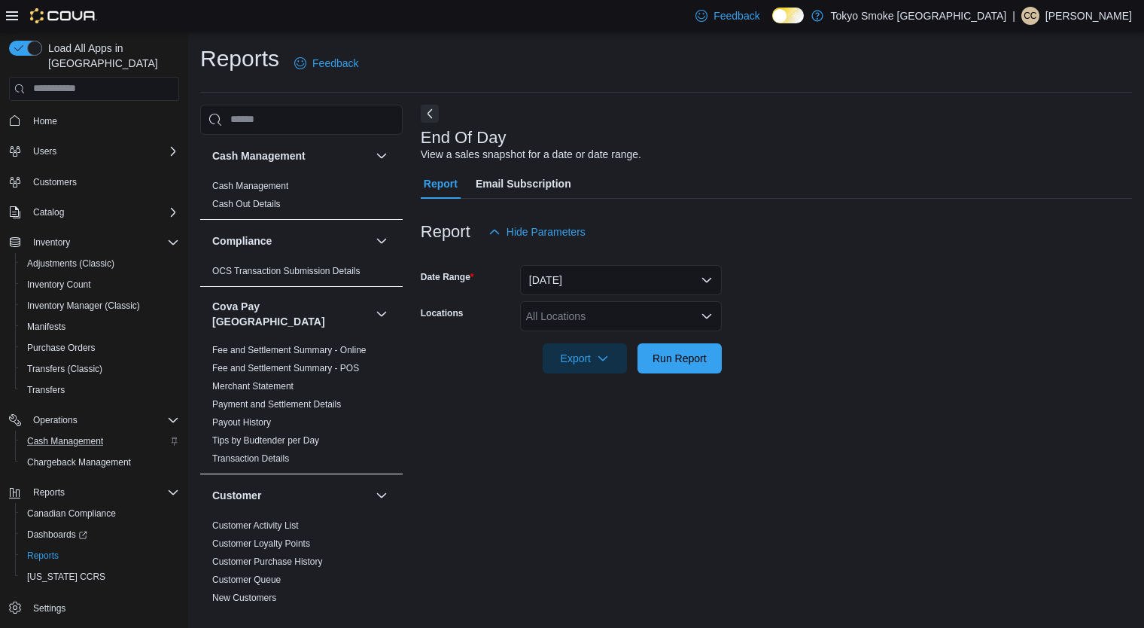
click at [869, 329] on form "Date Range [DATE] Locations All Locations Export Run Report" at bounding box center [776, 310] width 711 height 126
click at [619, 324] on div "All Locations" at bounding box center [621, 316] width 202 height 30
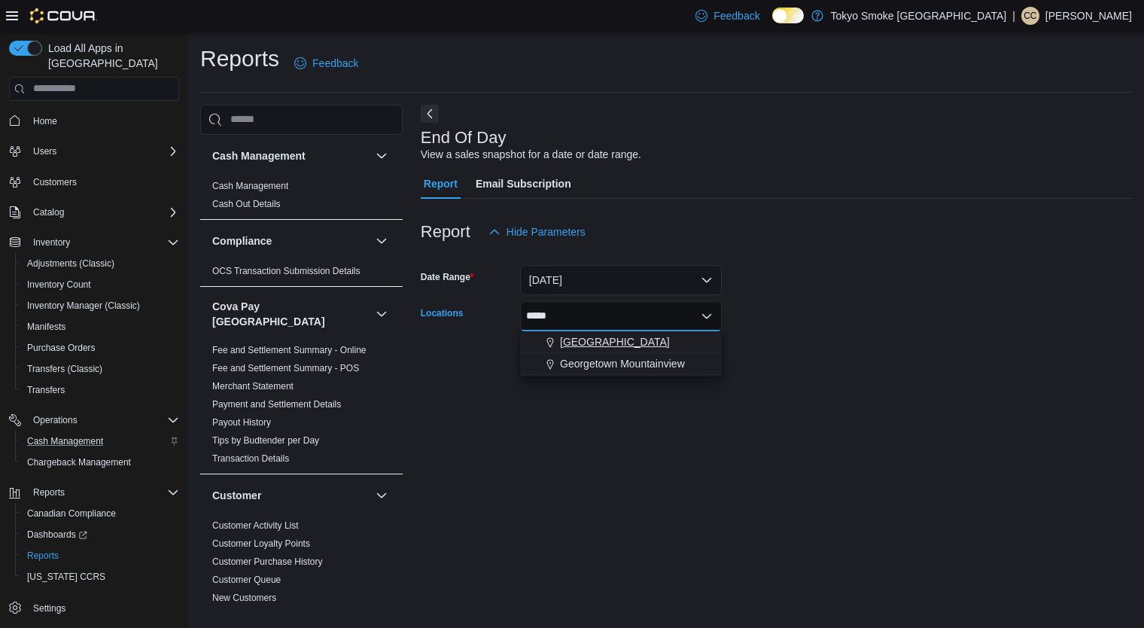
type input "*****"
click at [645, 346] on span "[GEOGRAPHIC_DATA]" at bounding box center [615, 341] width 110 height 15
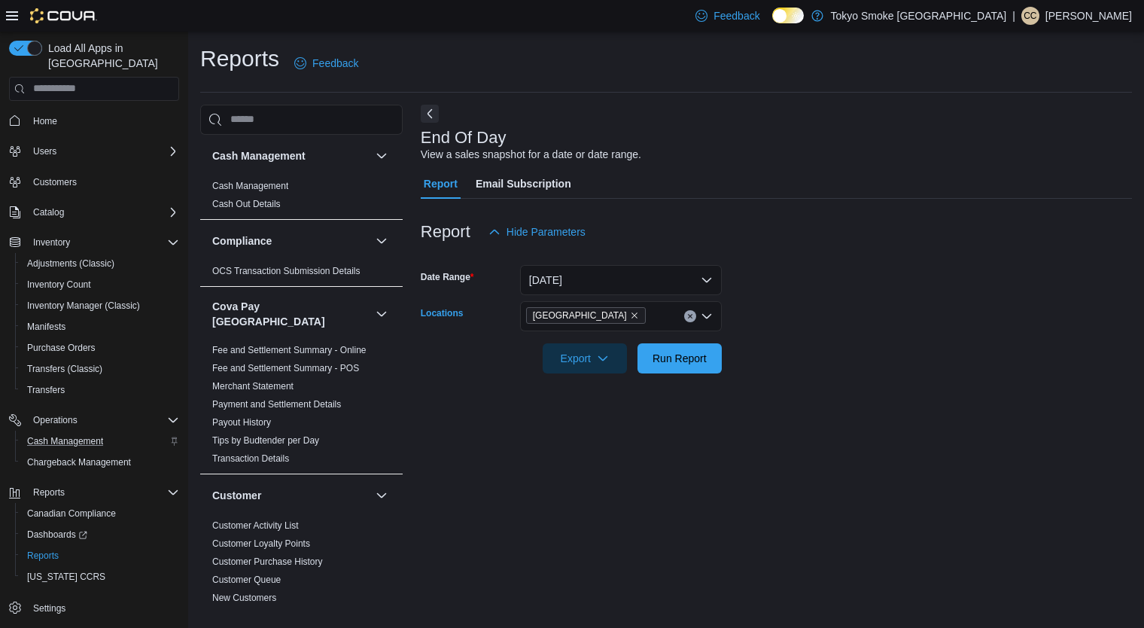
click at [662, 517] on div "End Of Day View a sales snapshot for a date or date range. Report Email Subscri…" at bounding box center [776, 355] width 711 height 501
click at [676, 369] on span "Run Report" at bounding box center [679, 357] width 66 height 30
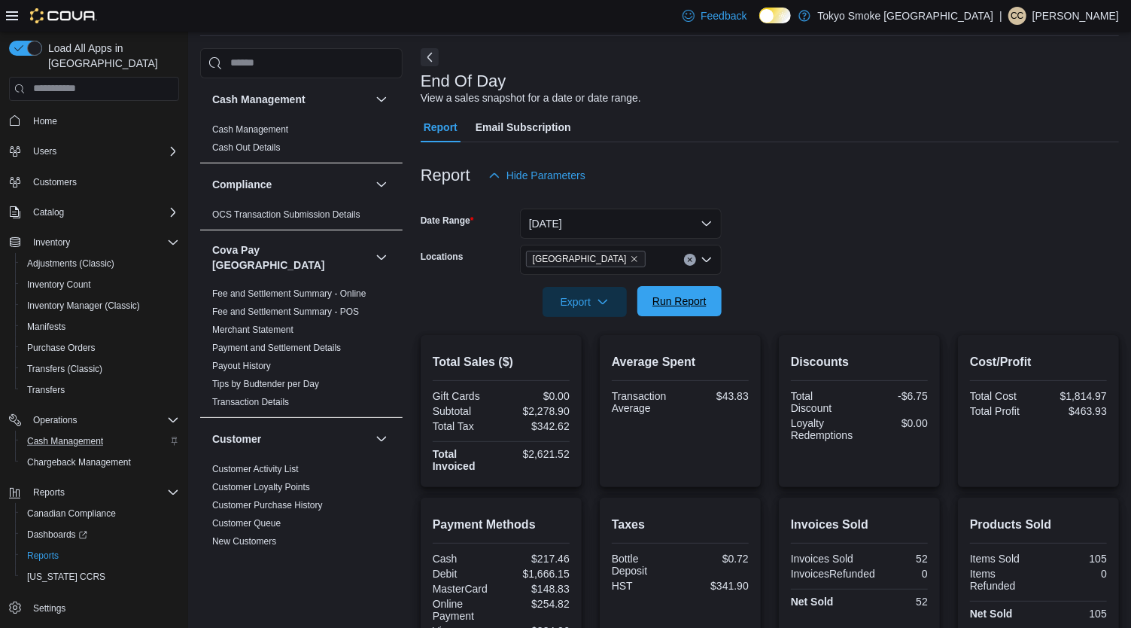
scroll to position [56, 0]
click at [639, 258] on icon "Remove Mount Pearl Commonwealth from selection in this group" at bounding box center [634, 259] width 9 height 9
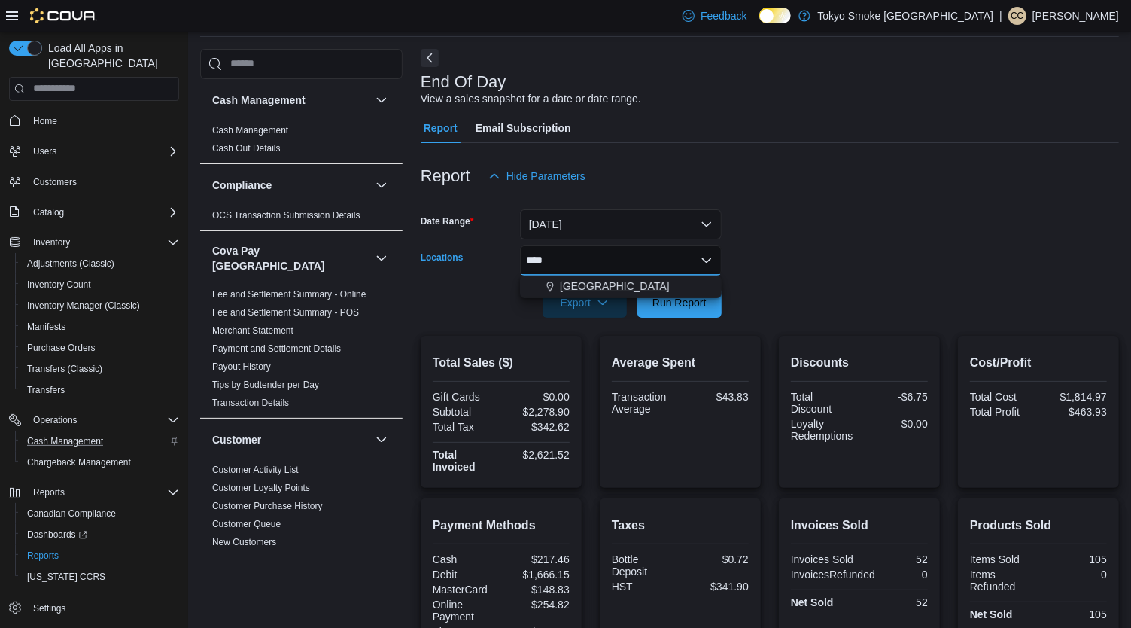
type input "****"
click at [613, 285] on span "[GEOGRAPHIC_DATA]" at bounding box center [615, 285] width 110 height 15
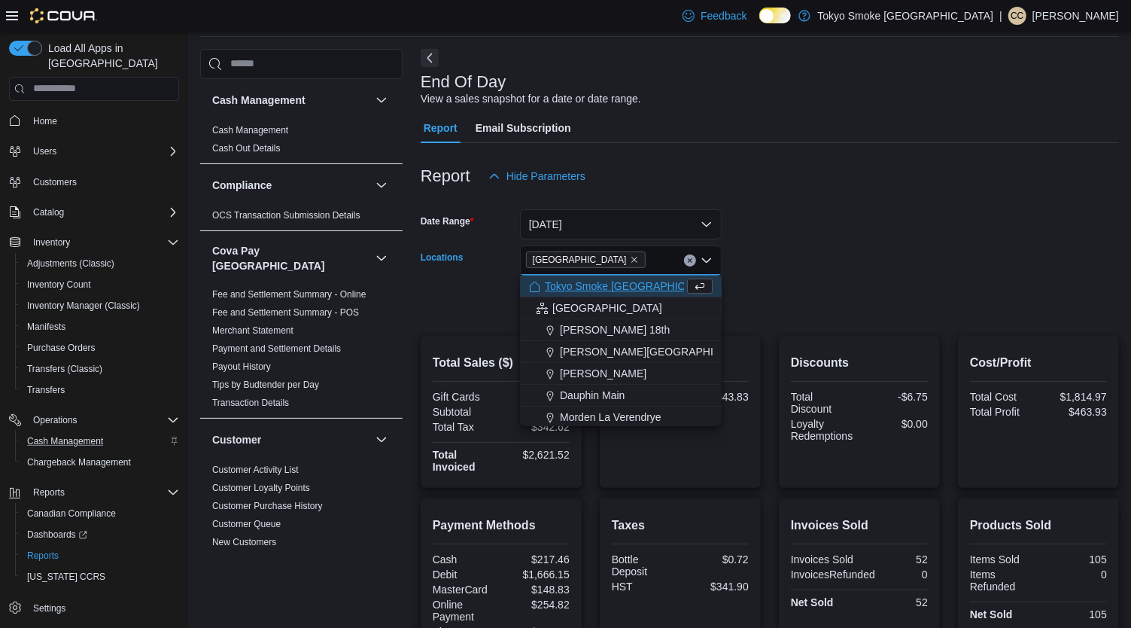
click at [883, 286] on div at bounding box center [770, 281] width 698 height 12
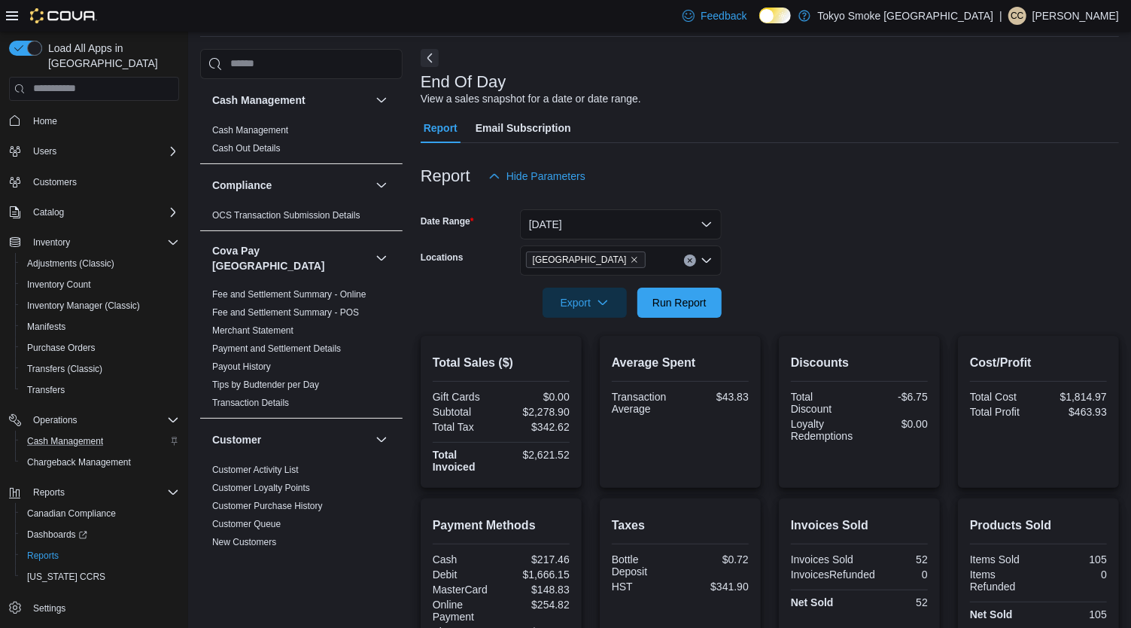
click at [686, 315] on span "Run Report" at bounding box center [679, 302] width 66 height 30
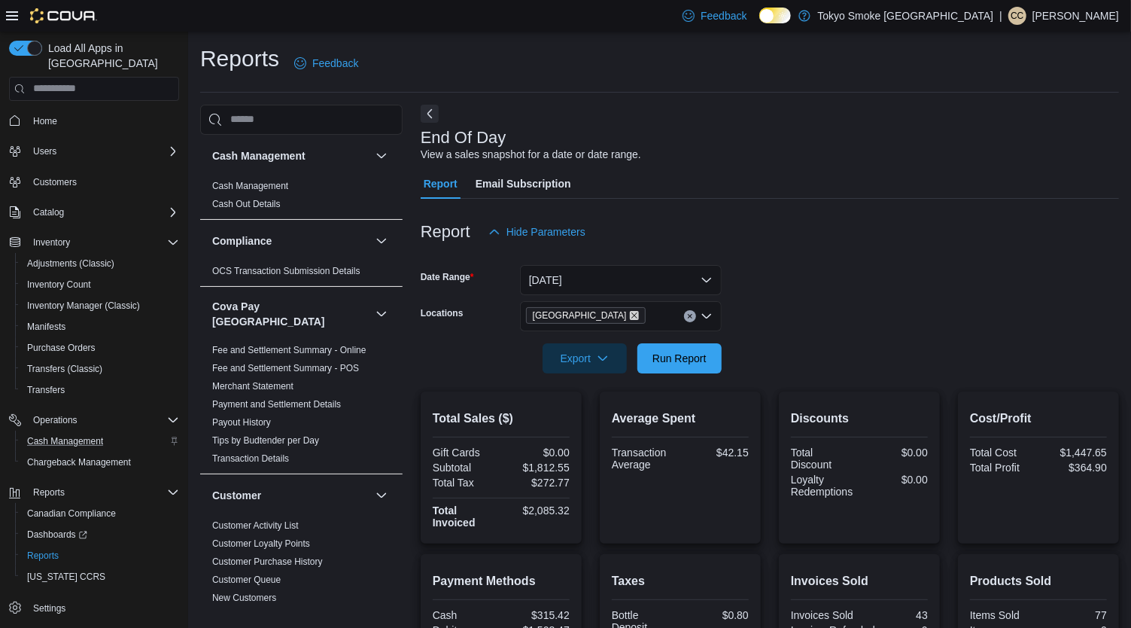
click at [638, 312] on icon "Remove Conception Bay Highway from selection in this group" at bounding box center [634, 315] width 9 height 9
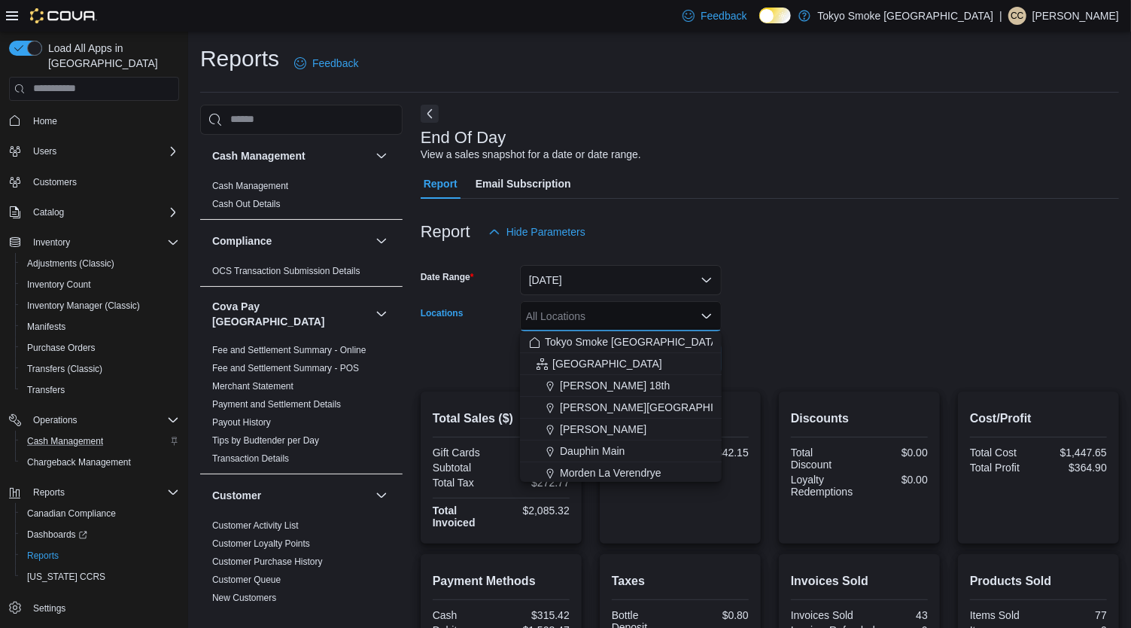
click at [641, 318] on div "All Locations Combo box. Selected. Combo box input. All Locations. Type some te…" at bounding box center [621, 316] width 202 height 30
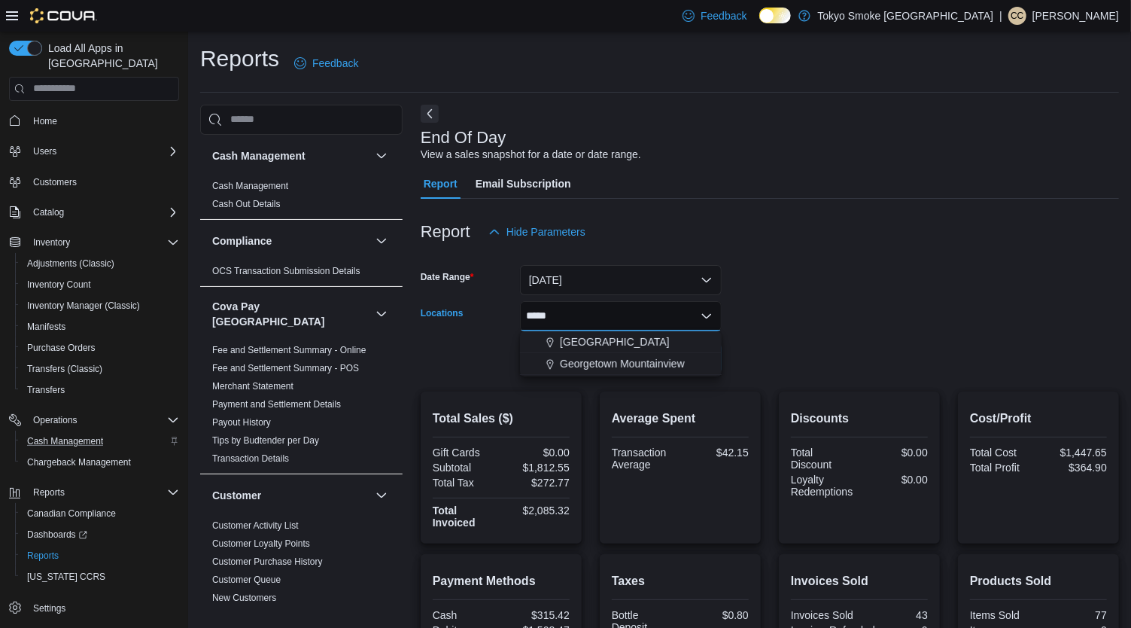
type input "*****"
click at [640, 326] on div "***** Combo box. Selected. mount. Selected. Combo box input. All Locations. Typ…" at bounding box center [621, 316] width 202 height 30
click at [670, 336] on span "[GEOGRAPHIC_DATA]" at bounding box center [615, 341] width 110 height 15
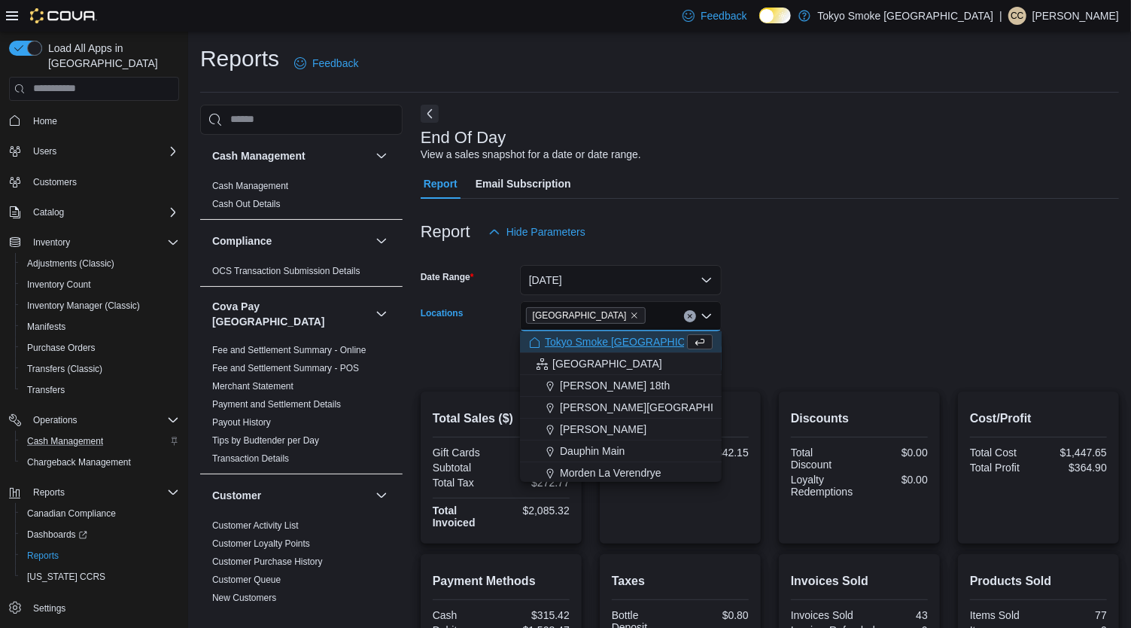
click at [907, 363] on form "Date Range [DATE] Locations [GEOGRAPHIC_DATA] Combo box. Selected. [GEOGRAPHIC_…" at bounding box center [770, 310] width 698 height 126
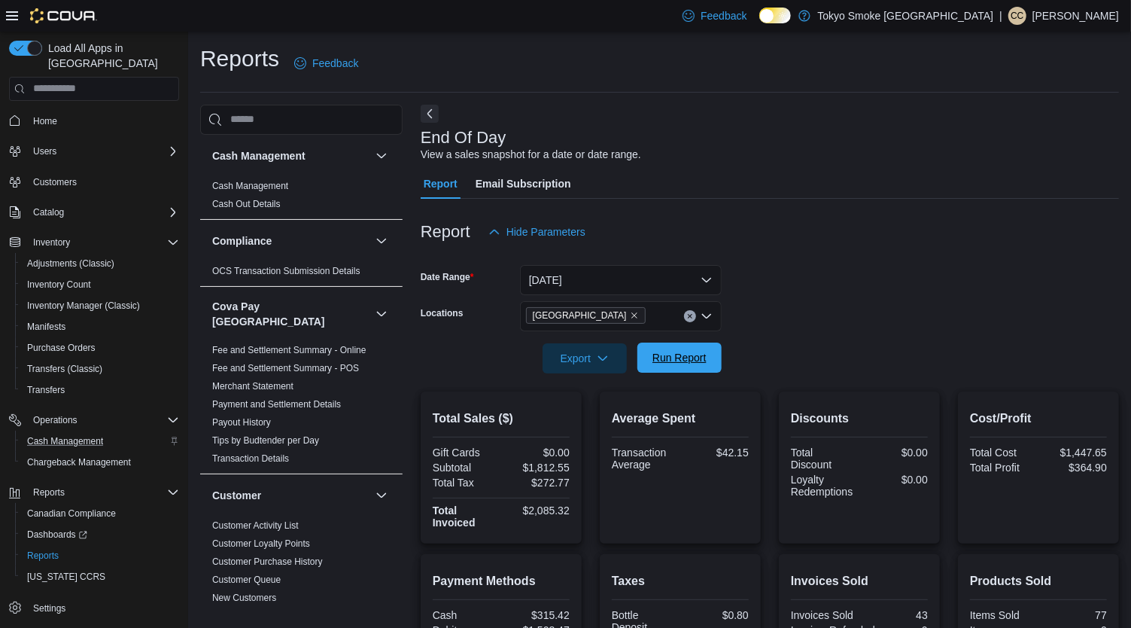
click at [704, 350] on span "Run Report" at bounding box center [679, 357] width 66 height 30
click at [953, 223] on div "Report Hide Parameters" at bounding box center [770, 232] width 698 height 30
click at [692, 310] on button "Clear input" at bounding box center [690, 316] width 12 height 12
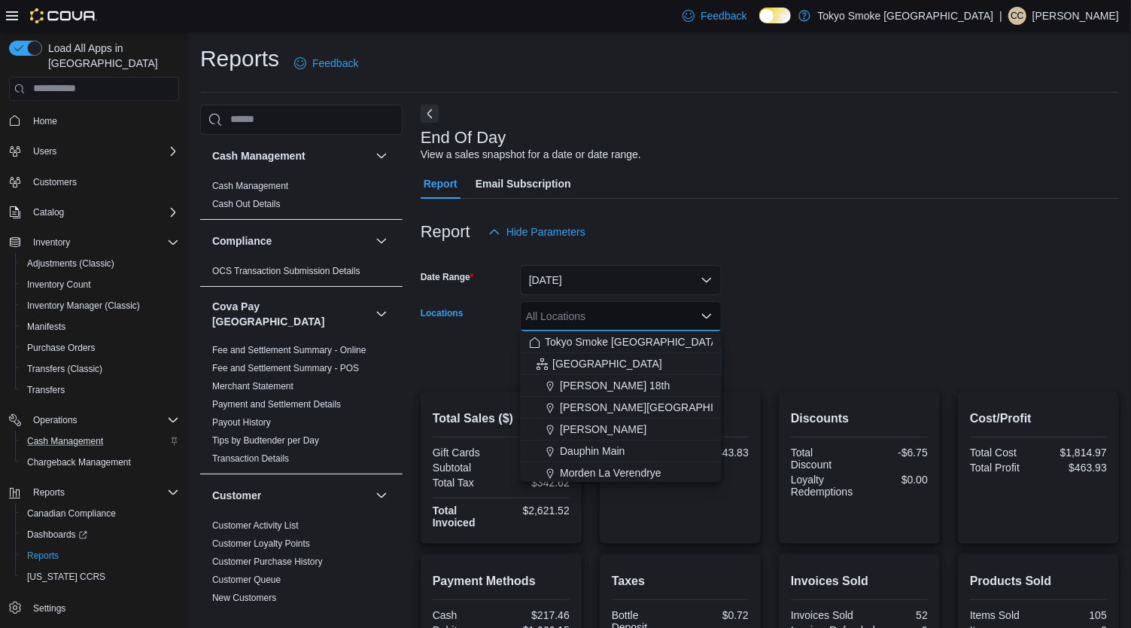
click at [630, 311] on div "All Locations Combo box. Selected. Combo box input. All Locations. Type some te…" at bounding box center [621, 316] width 202 height 30
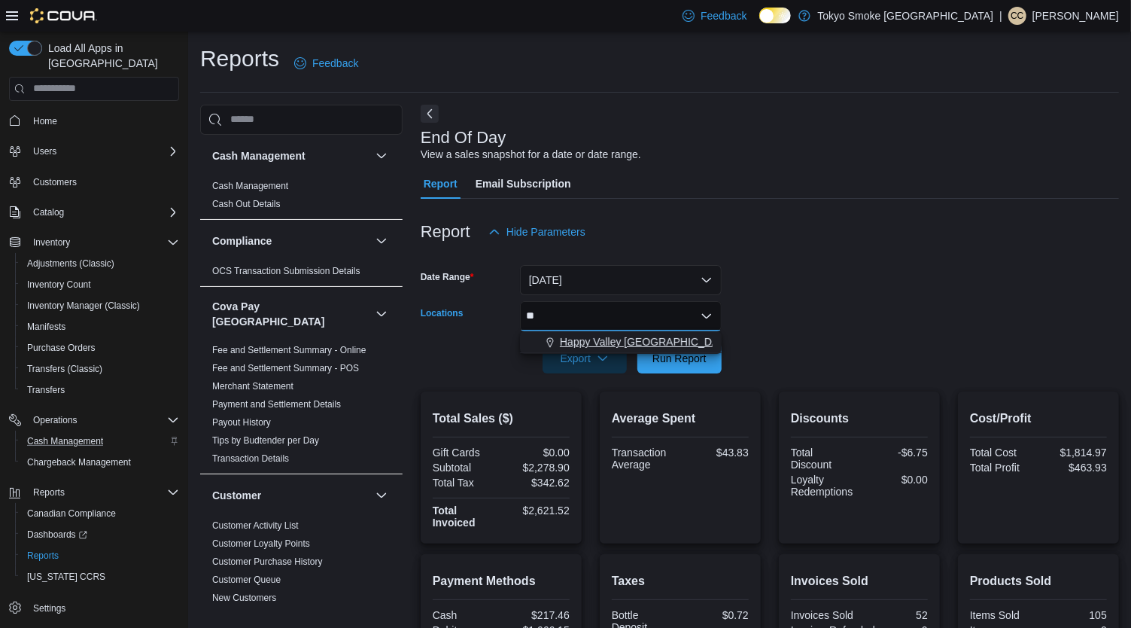
type input "**"
click at [629, 342] on span "Happy Valley [GEOGRAPHIC_DATA]" at bounding box center [647, 341] width 174 height 15
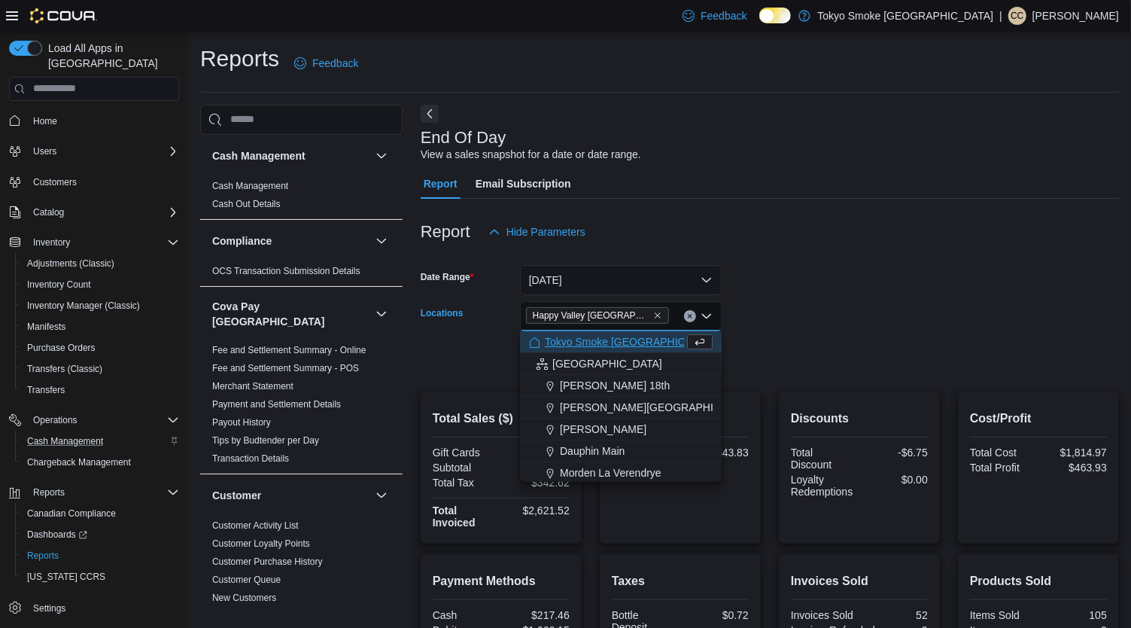
click at [866, 337] on div at bounding box center [770, 337] width 698 height 12
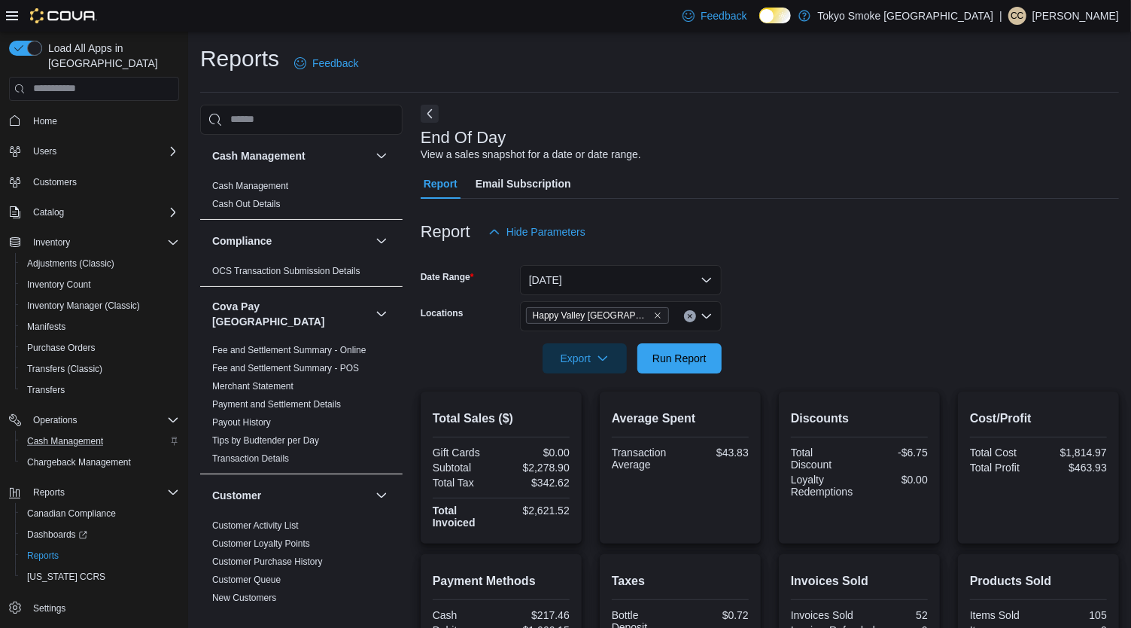
click at [759, 501] on div "Average Spent Transaction Average $43.83" at bounding box center [680, 467] width 161 height 152
click at [693, 363] on span "Run Report" at bounding box center [679, 357] width 54 height 15
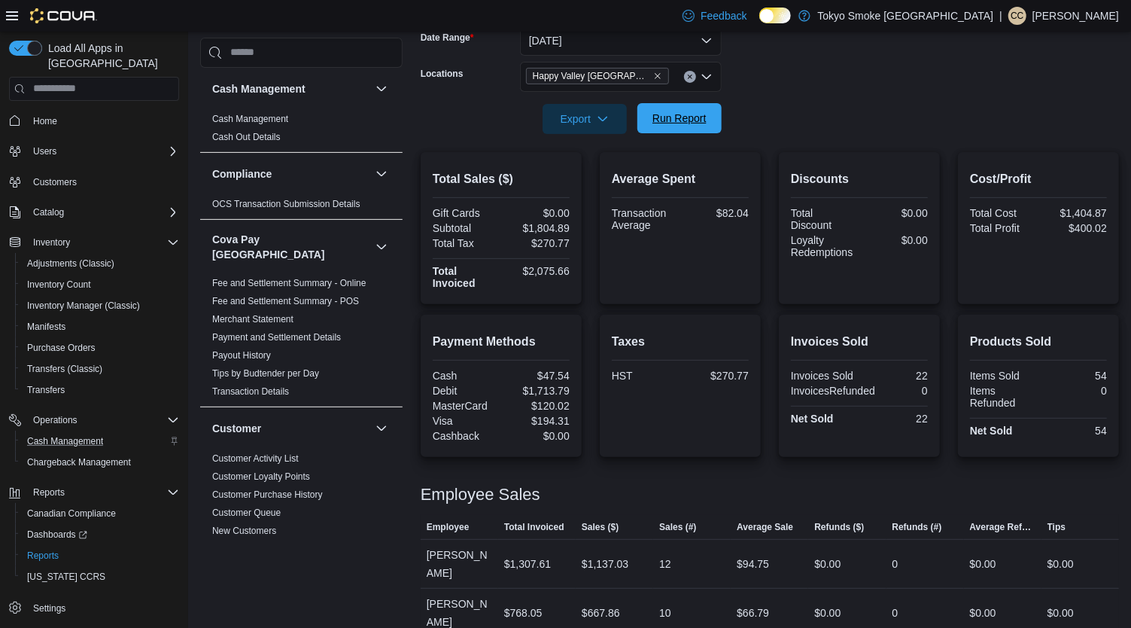
scroll to position [238, 0]
click at [683, 115] on span "Run Report" at bounding box center [679, 119] width 54 height 15
click at [661, 129] on span "Run Report" at bounding box center [679, 120] width 66 height 30
click at [649, 114] on span "Run Report" at bounding box center [679, 120] width 66 height 30
click at [677, 125] on span "Run Report" at bounding box center [679, 119] width 54 height 15
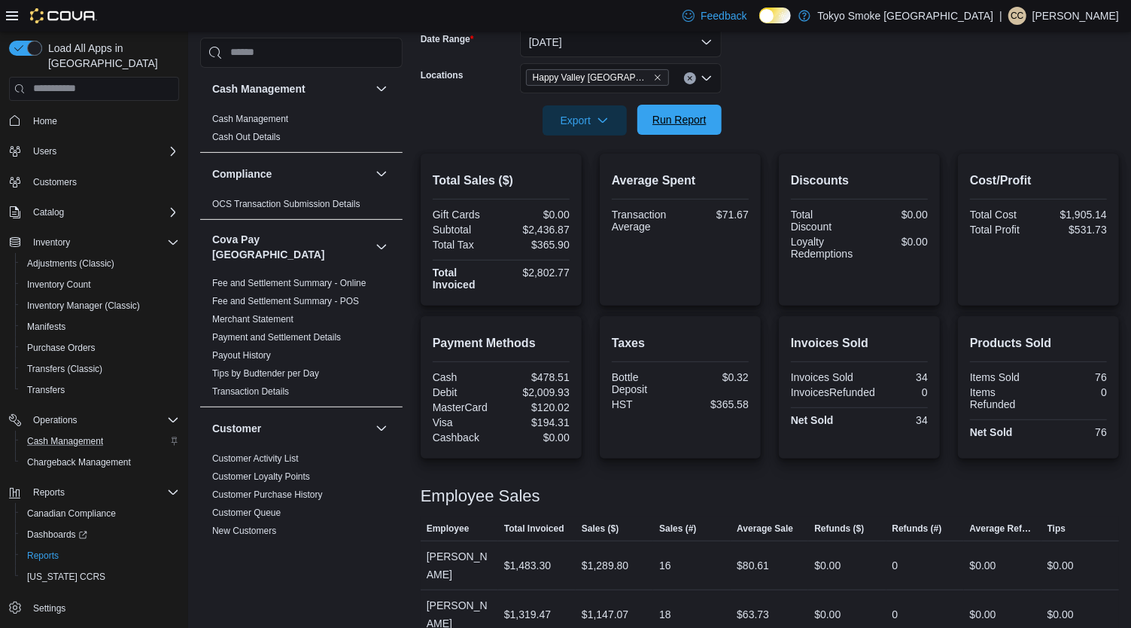
click at [688, 126] on span "Run Report" at bounding box center [679, 120] width 66 height 30
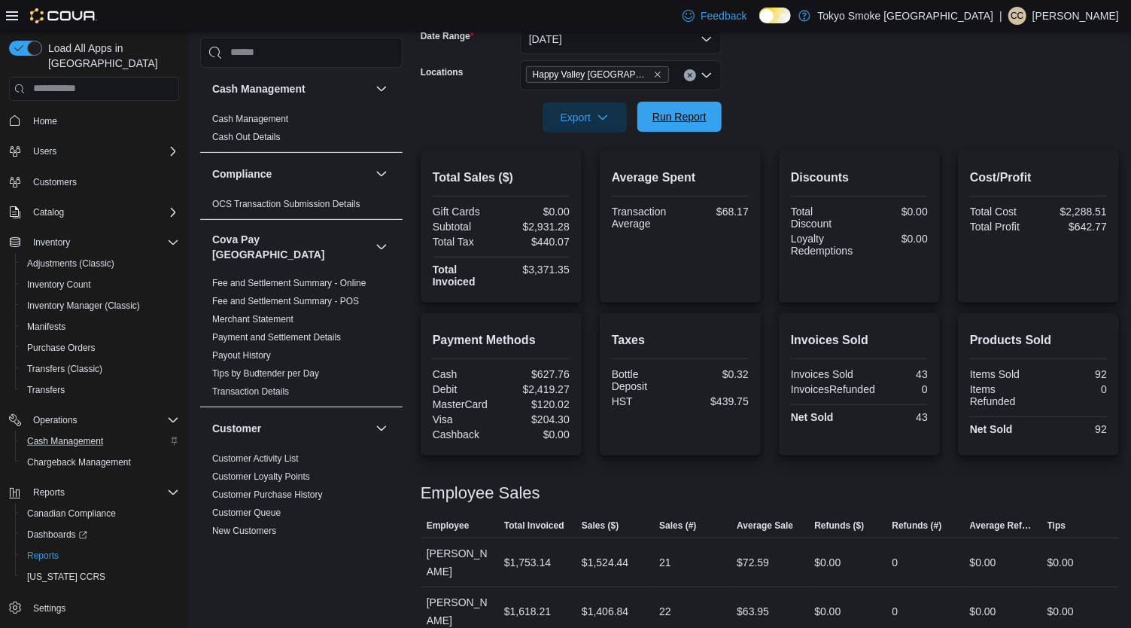
click at [696, 129] on span "Run Report" at bounding box center [679, 117] width 66 height 30
click at [757, 351] on div "Taxes Bottle Deposit $0.32 HST $452.95" at bounding box center [680, 384] width 161 height 142
click at [701, 117] on span "Run Report" at bounding box center [679, 116] width 54 height 15
